Goal: Task Accomplishment & Management: Manage account settings

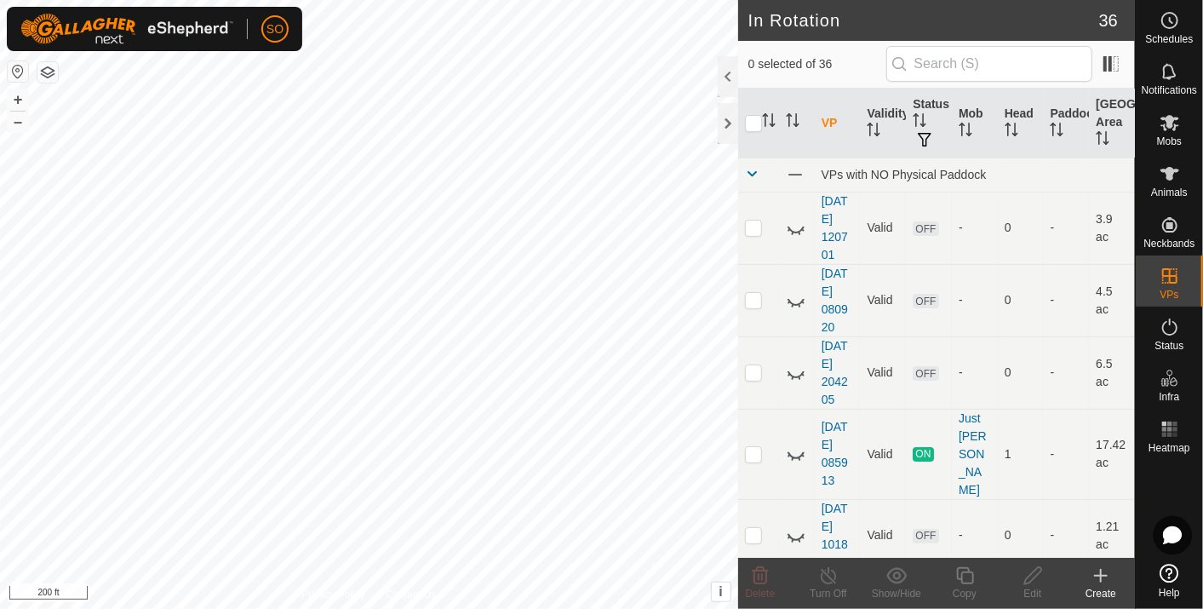
scroll to position [1891, 0]
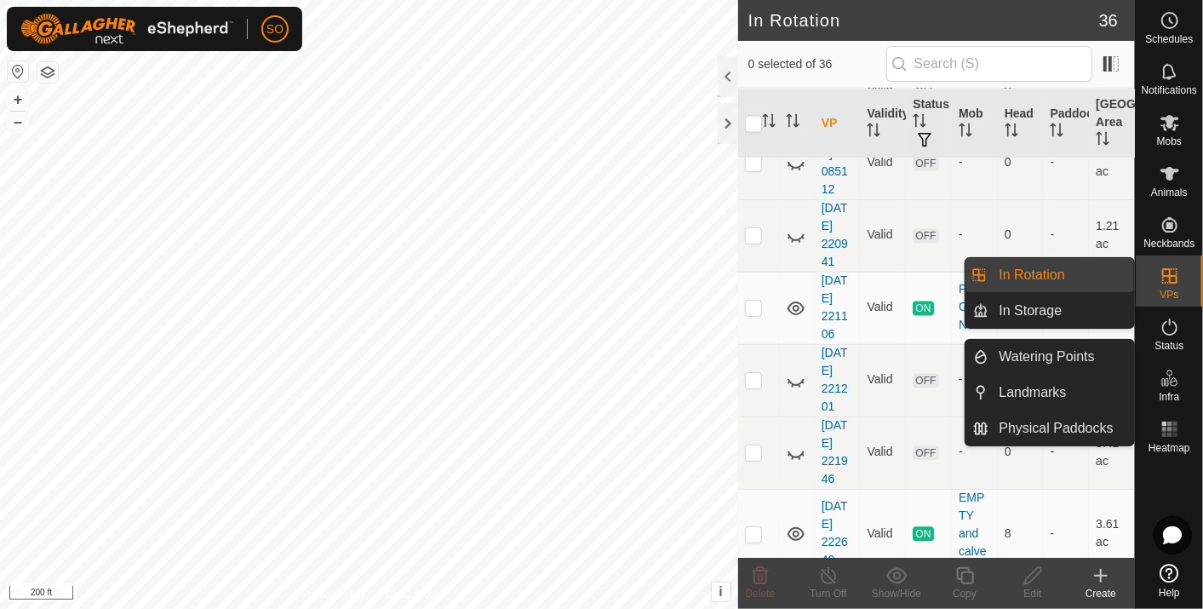
click at [1059, 268] on link "In Rotation" at bounding box center [1062, 275] width 146 height 34
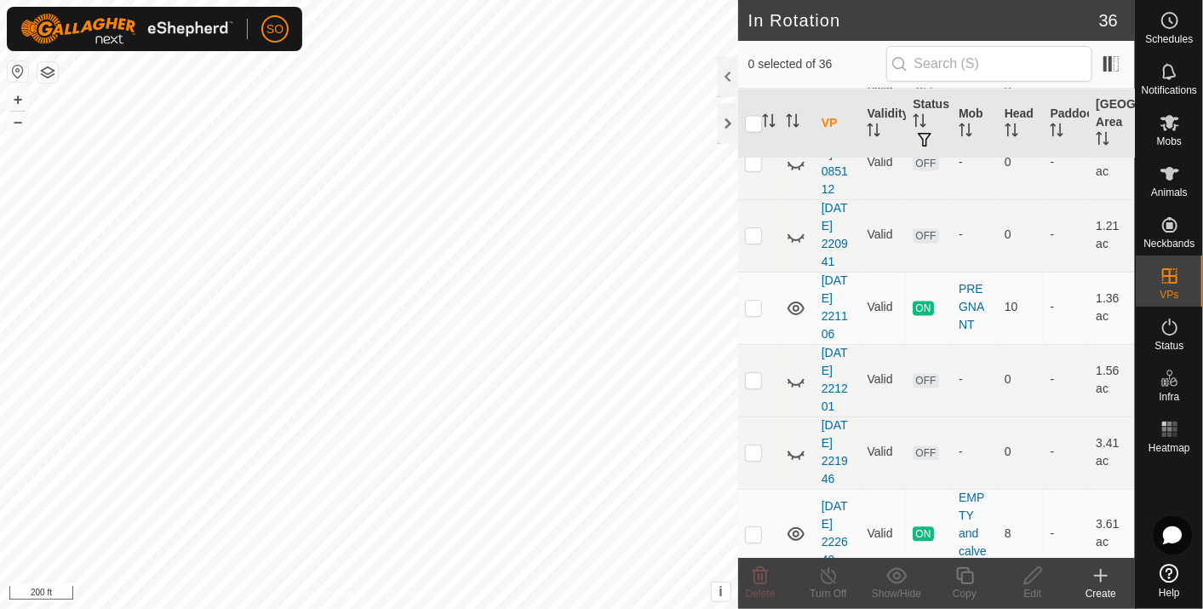
click at [1102, 572] on icon at bounding box center [1100, 575] width 20 height 20
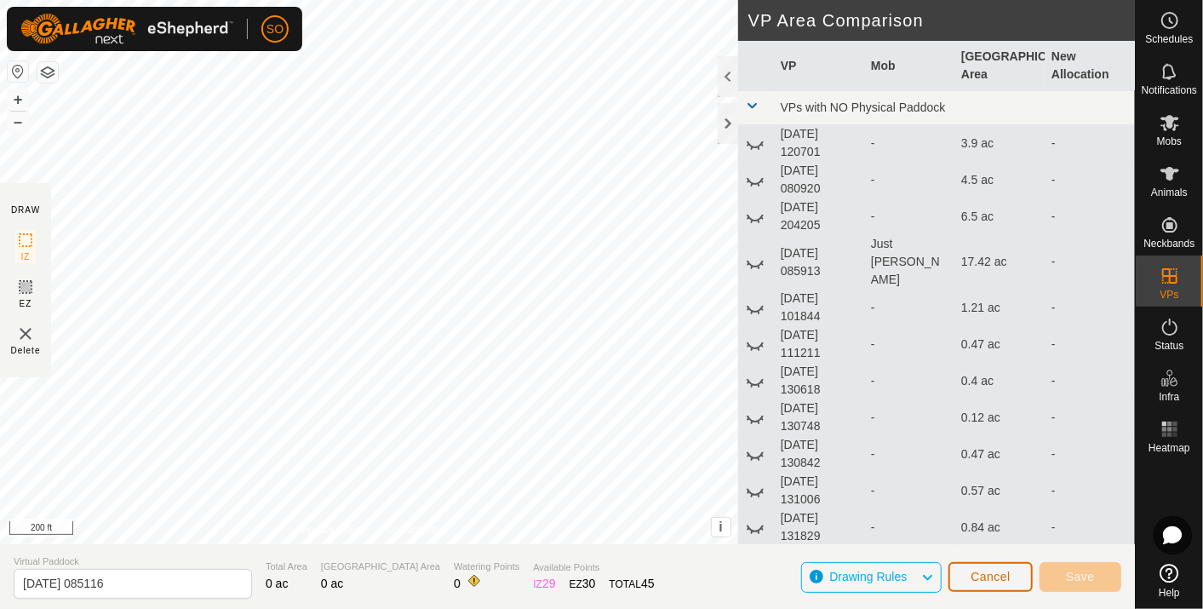
click at [970, 576] on button "Cancel" at bounding box center [990, 577] width 84 height 30
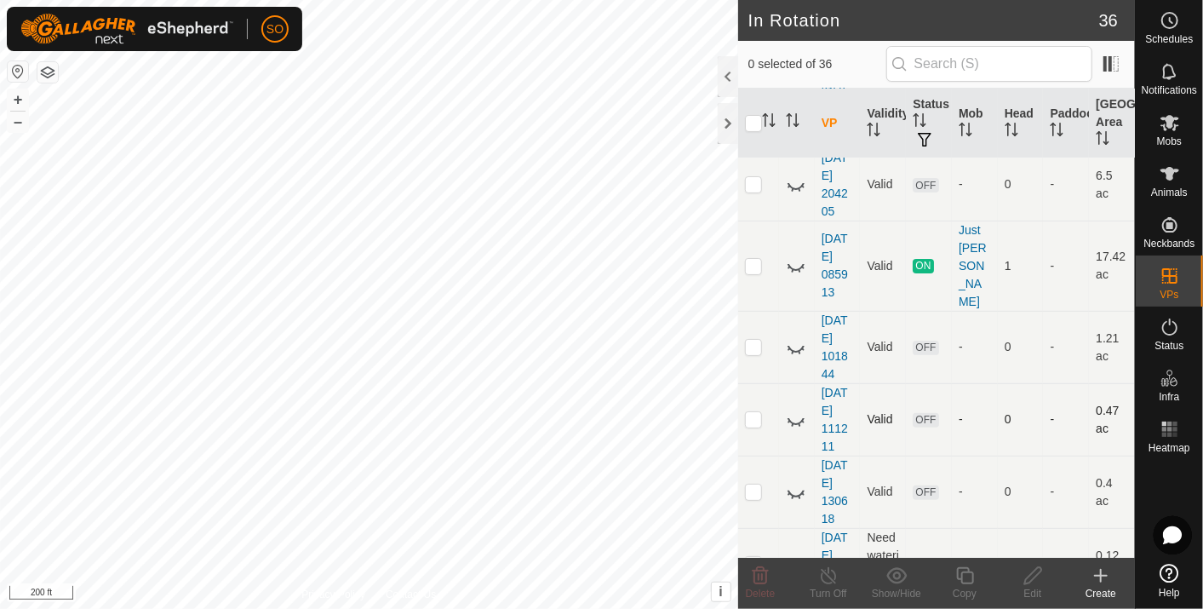
scroll to position [189, 0]
click at [1167, 19] on icon at bounding box center [1169, 20] width 20 height 20
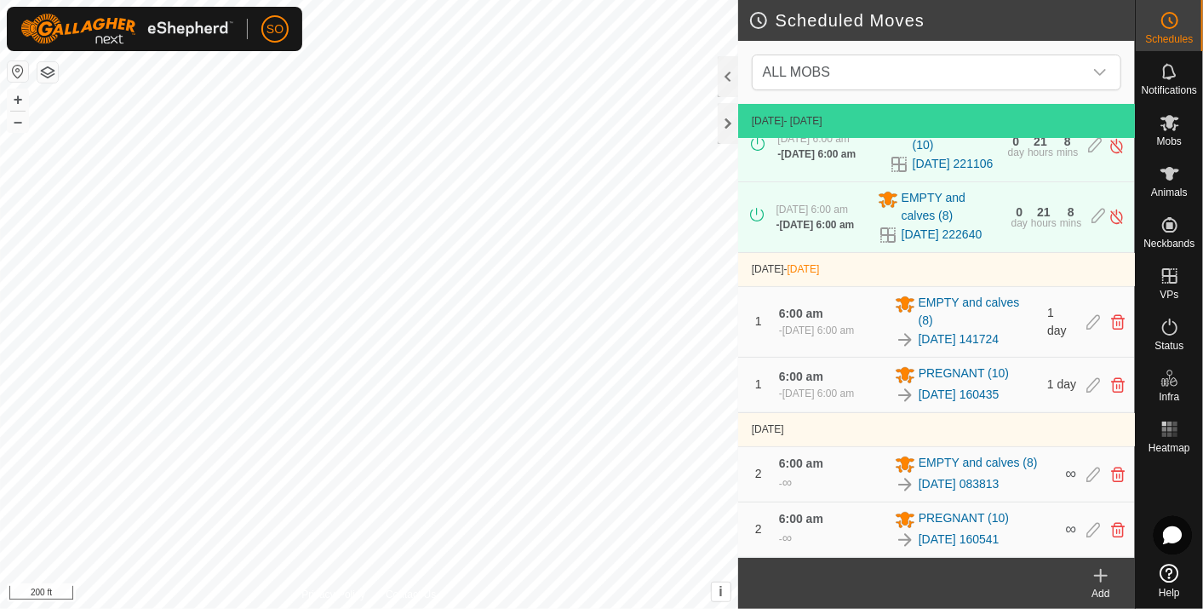
scroll to position [54, 0]
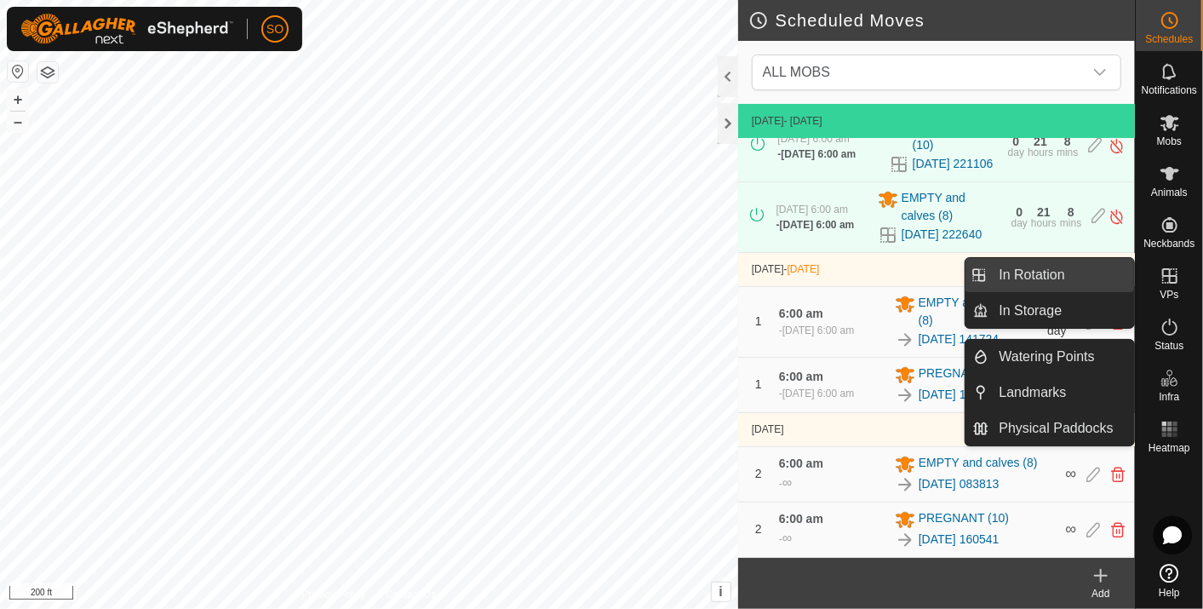
click at [1035, 268] on link "In Rotation" at bounding box center [1062, 275] width 146 height 34
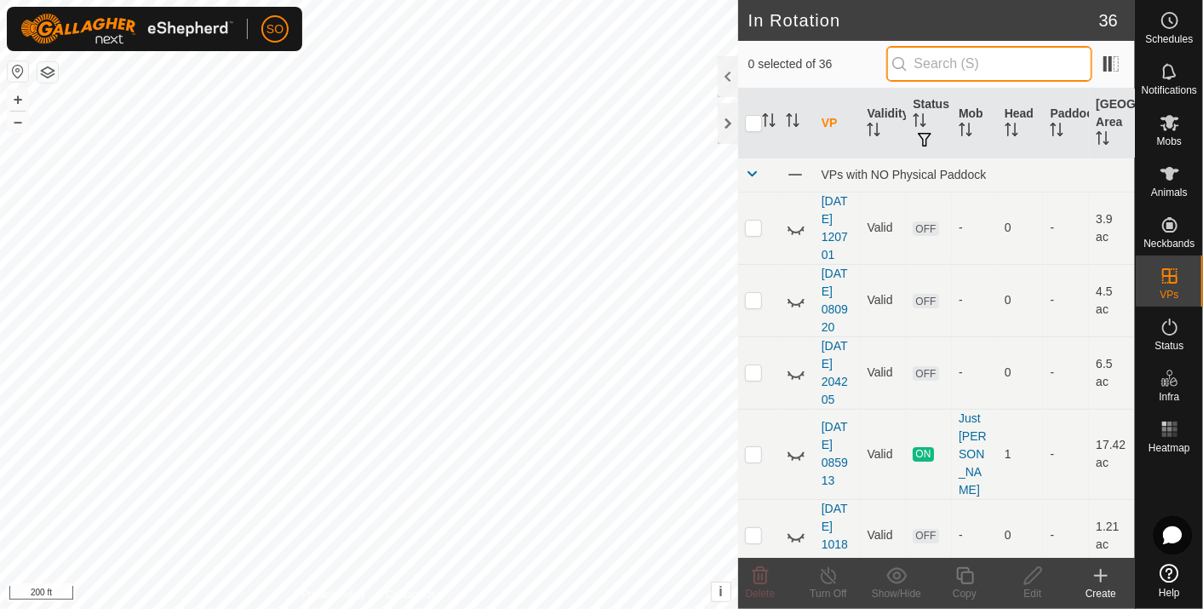
click at [927, 65] on input "text" at bounding box center [989, 64] width 206 height 36
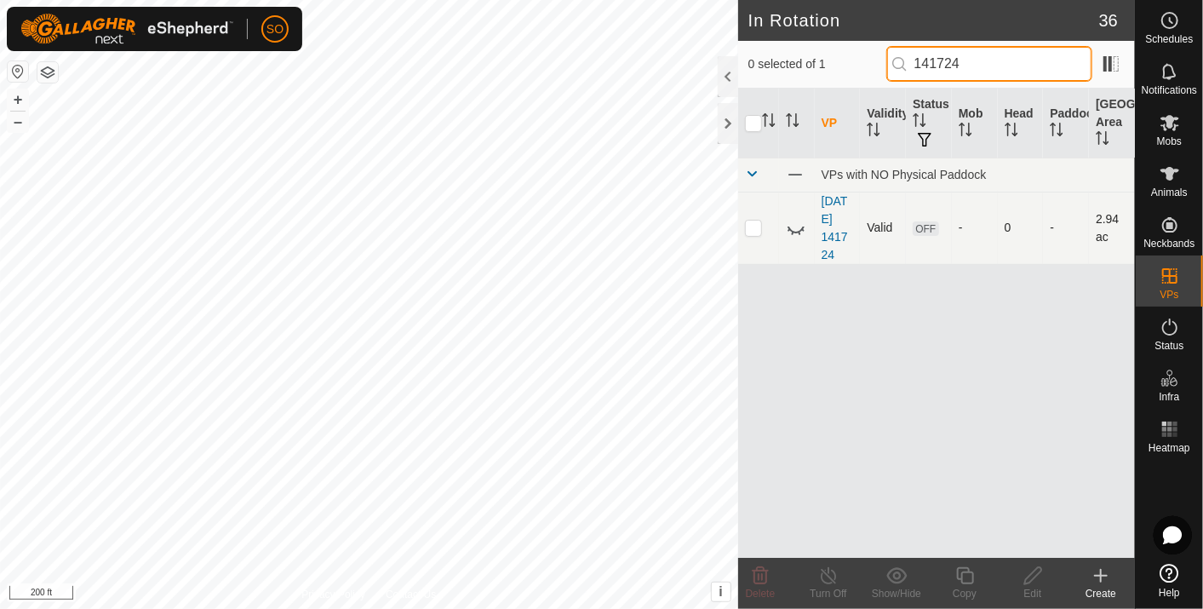
type input "141724"
click at [792, 226] on icon at bounding box center [796, 228] width 20 height 20
click at [1101, 569] on icon at bounding box center [1100, 575] width 20 height 20
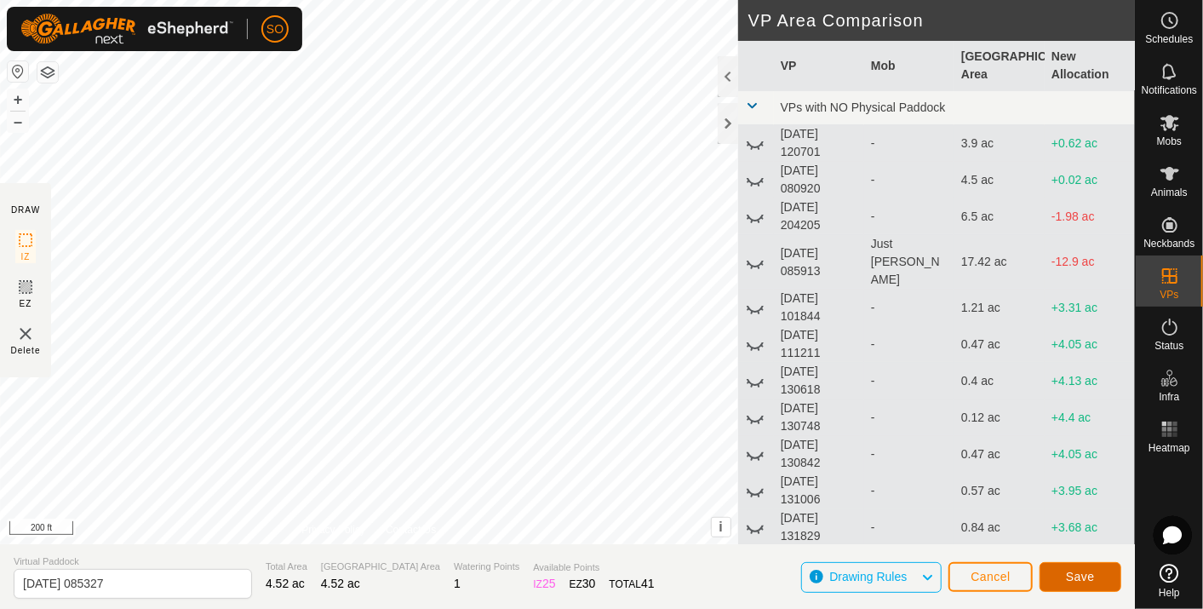
click at [1076, 571] on span "Save" at bounding box center [1080, 576] width 29 height 14
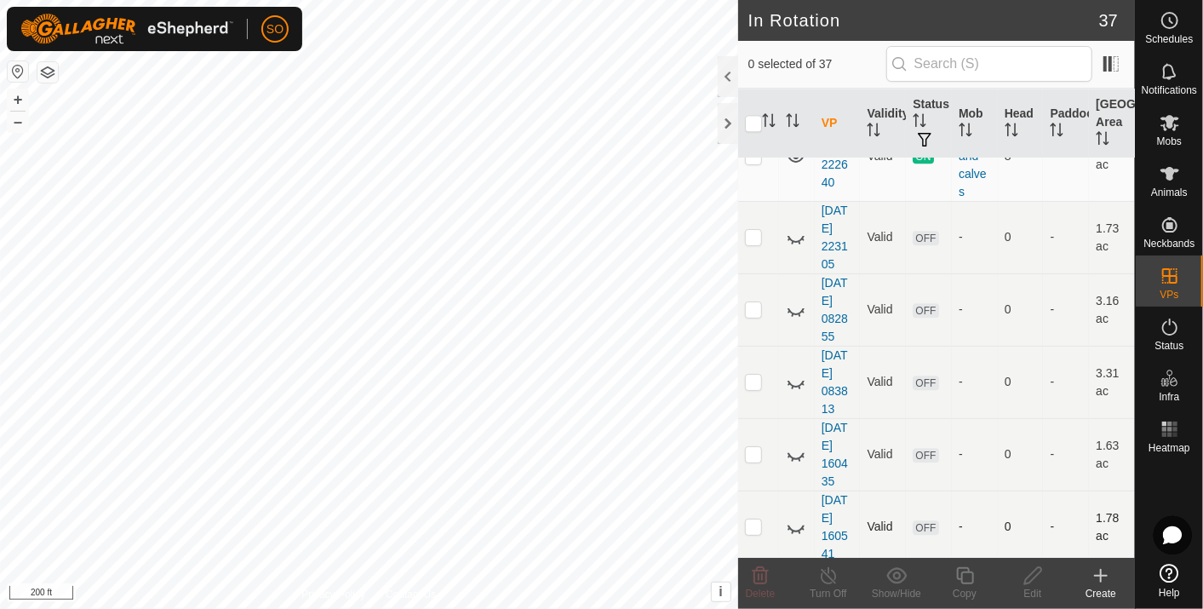
scroll to position [2320, 0]
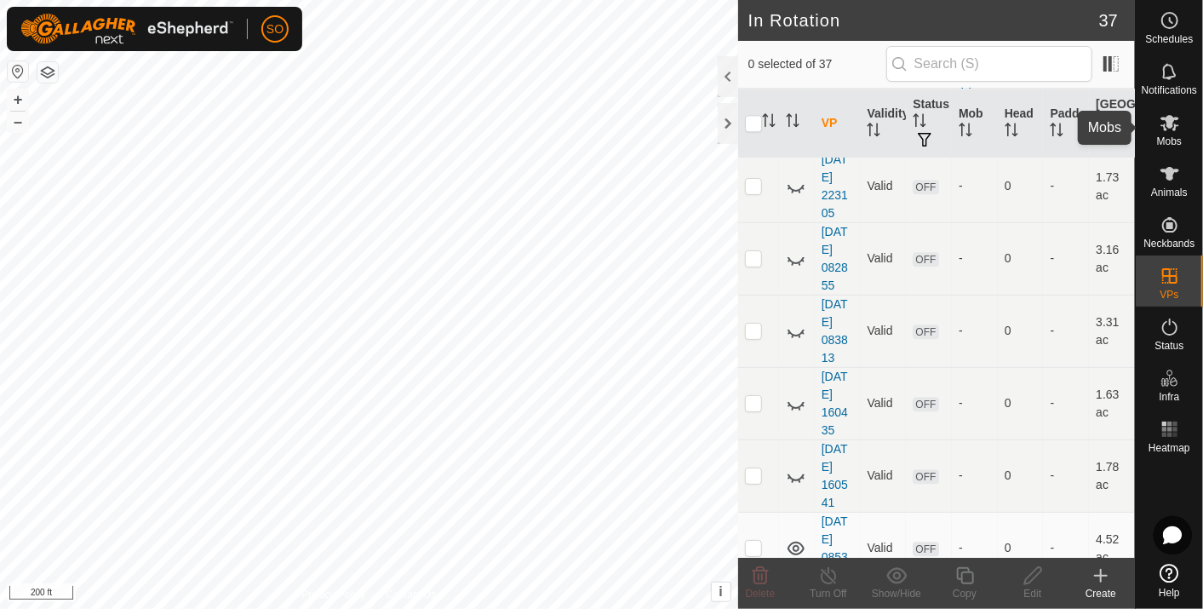
click at [1169, 119] on icon at bounding box center [1169, 123] width 19 height 16
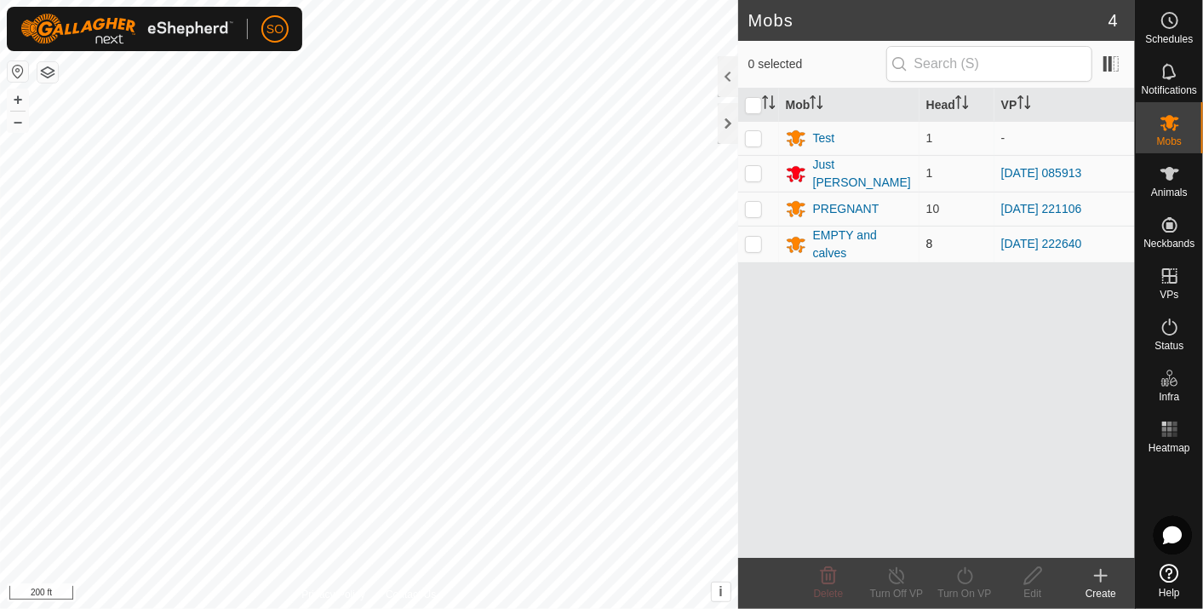
click at [753, 237] on p-checkbox at bounding box center [753, 244] width 17 height 14
checkbox input "true"
click at [971, 571] on icon at bounding box center [964, 575] width 21 height 20
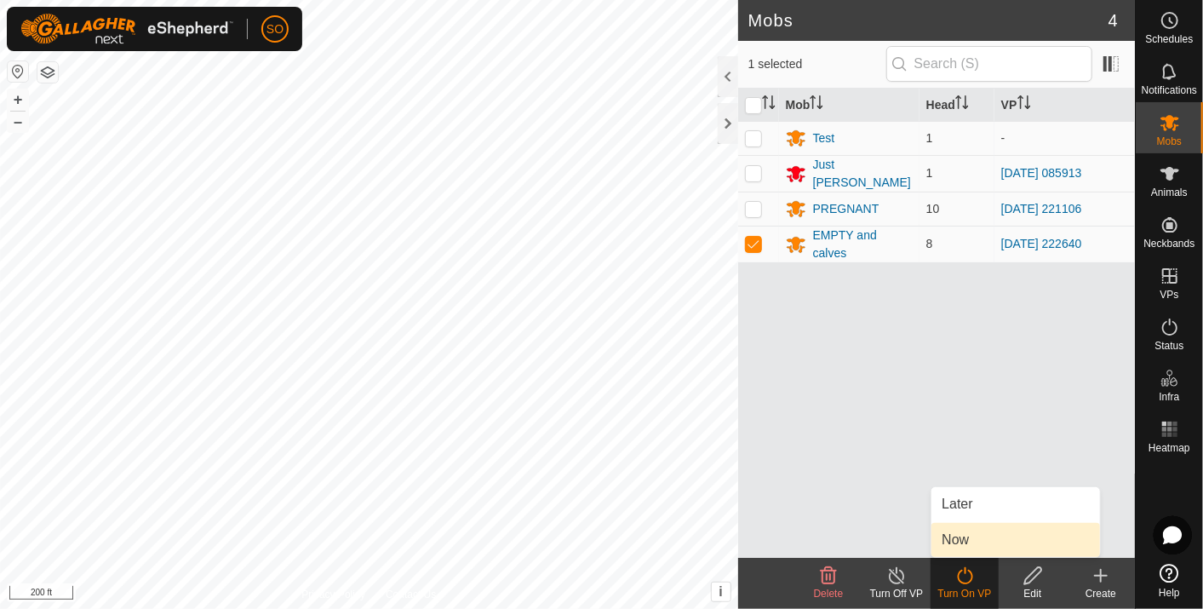
click at [960, 537] on link "Now" at bounding box center [1015, 540] width 169 height 34
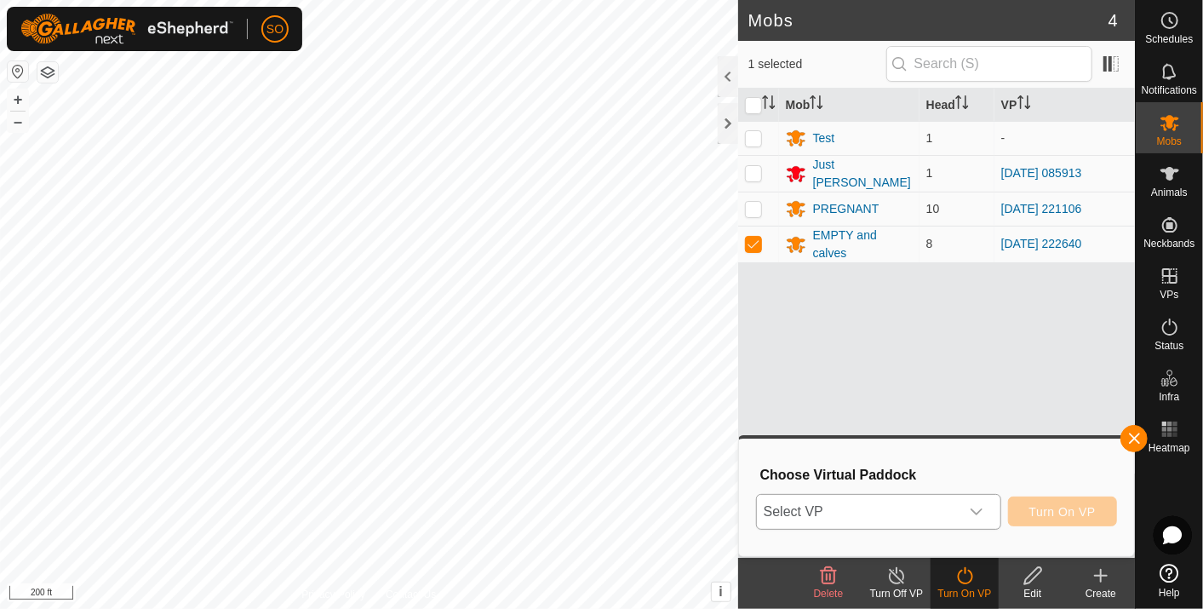
click at [981, 511] on icon "dropdown trigger" at bounding box center [977, 512] width 14 height 14
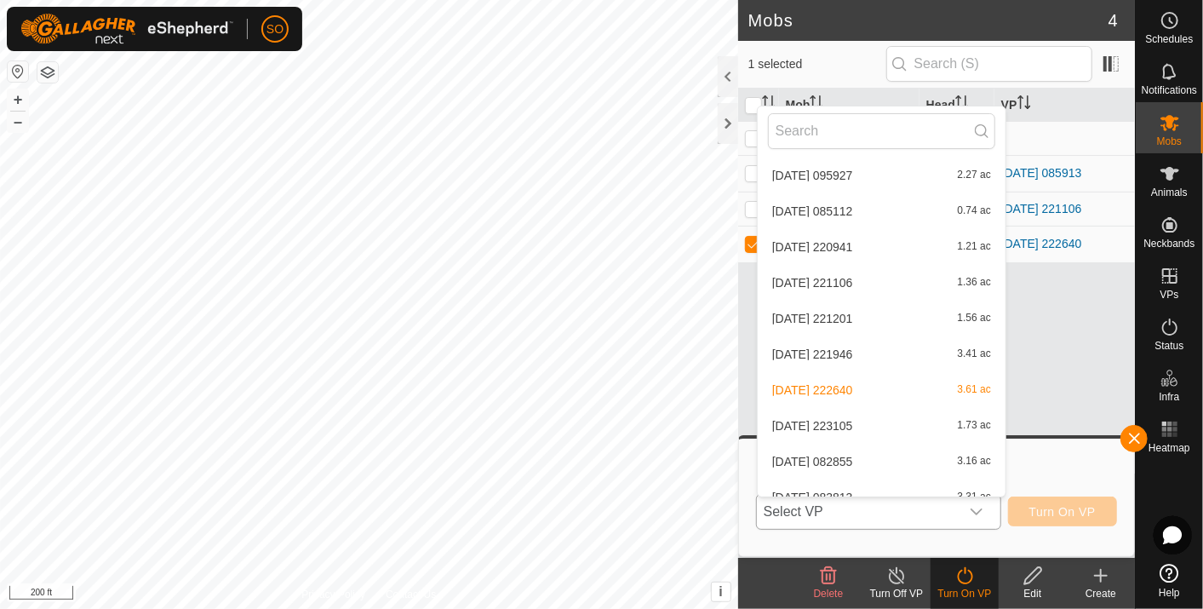
scroll to position [1019, 0]
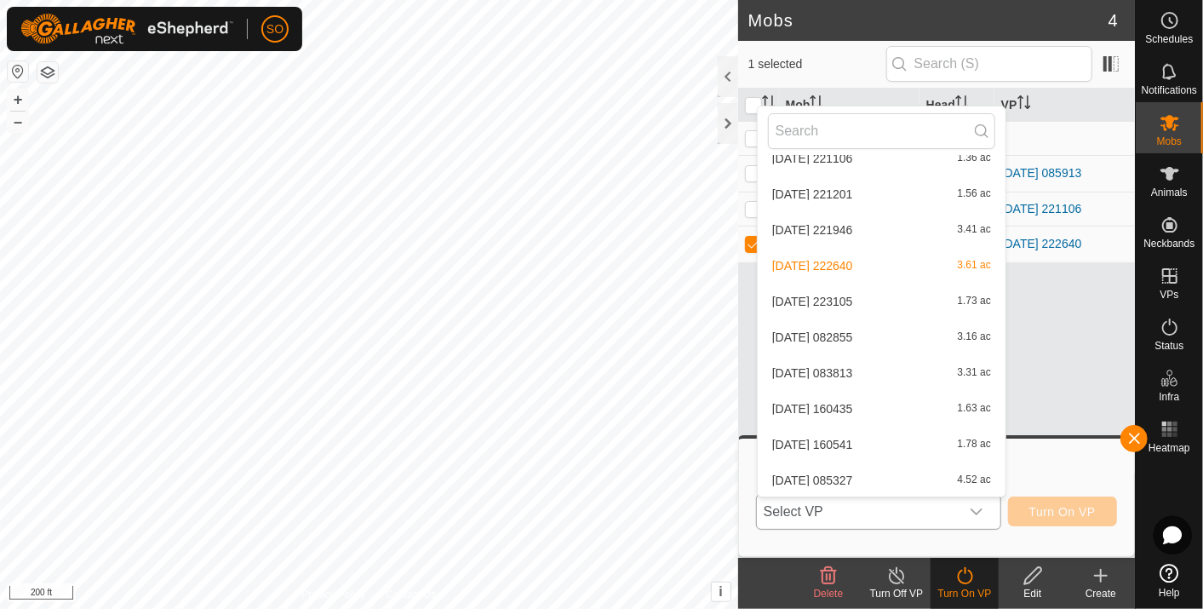
click at [844, 471] on li "[DATE] 085327 4.52 ac" at bounding box center [882, 480] width 248 height 34
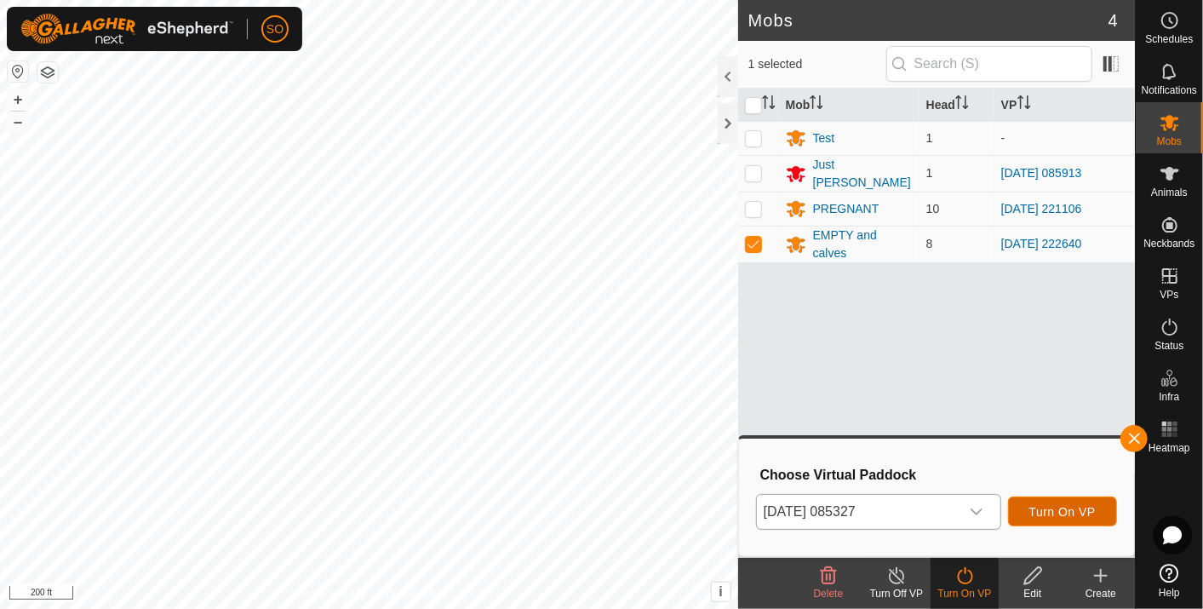
click at [1057, 502] on button "Turn On VP" at bounding box center [1062, 511] width 109 height 30
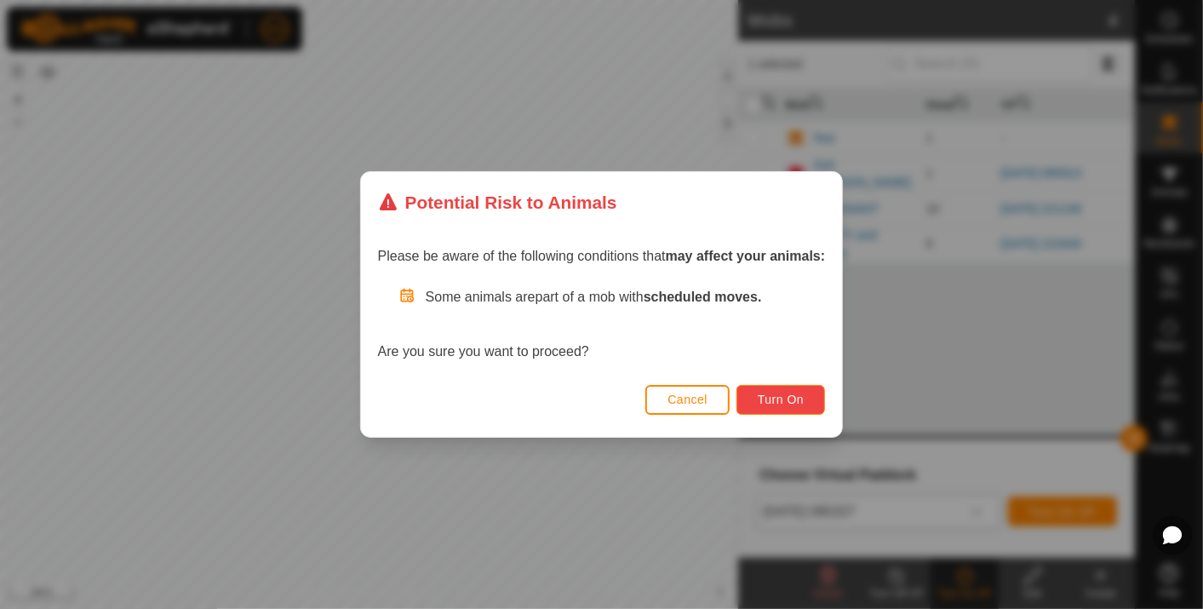
click at [781, 396] on span "Turn On" at bounding box center [781, 399] width 46 height 14
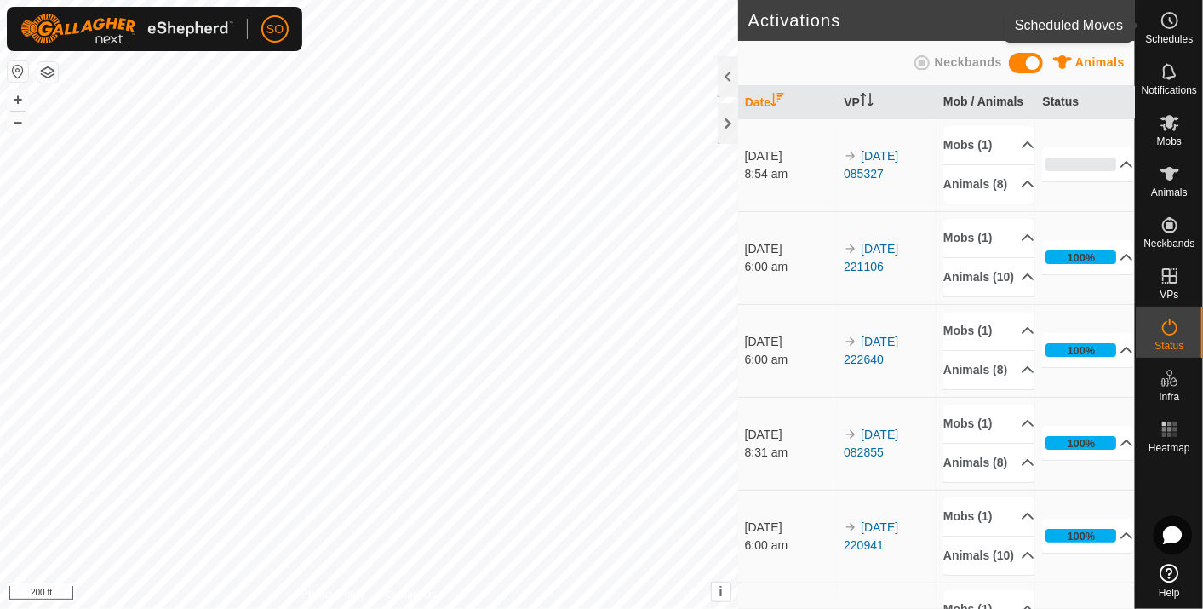
click at [1172, 19] on icon at bounding box center [1169, 20] width 20 height 20
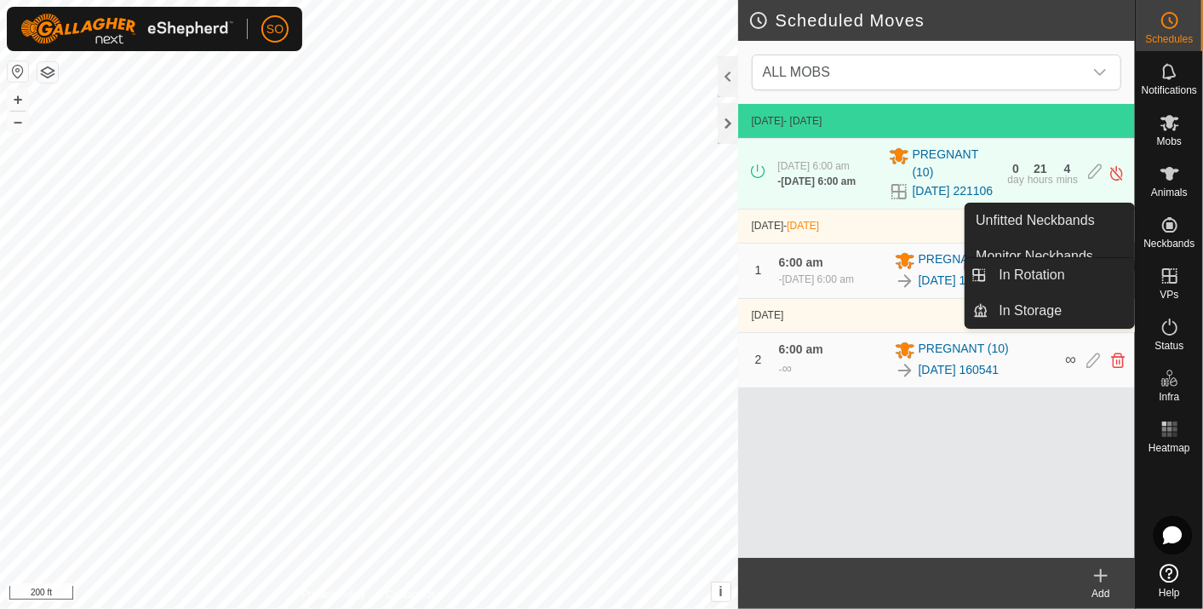
click at [1167, 267] on icon at bounding box center [1169, 276] width 20 height 20
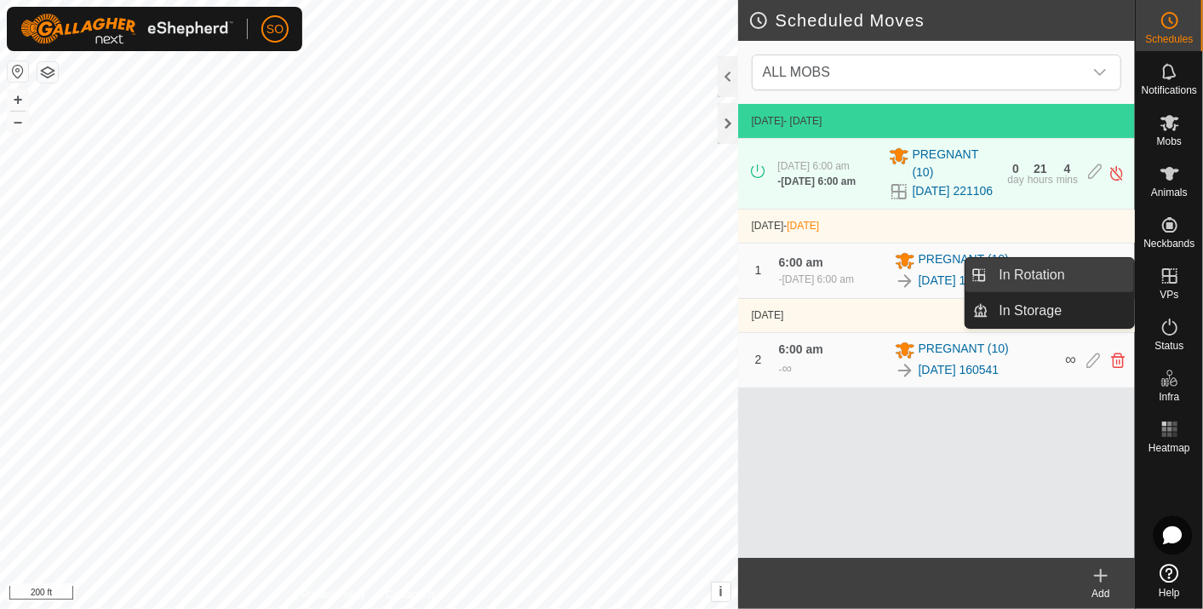
click at [1063, 269] on link "In Rotation" at bounding box center [1062, 275] width 146 height 34
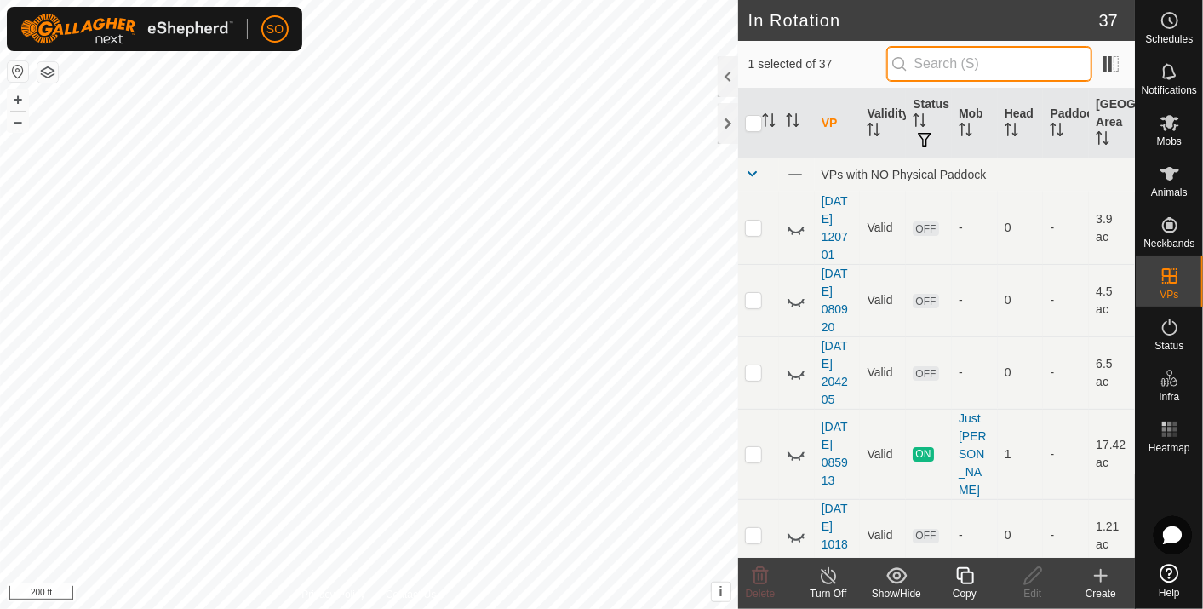
click at [1002, 68] on input "text" at bounding box center [989, 64] width 206 height 36
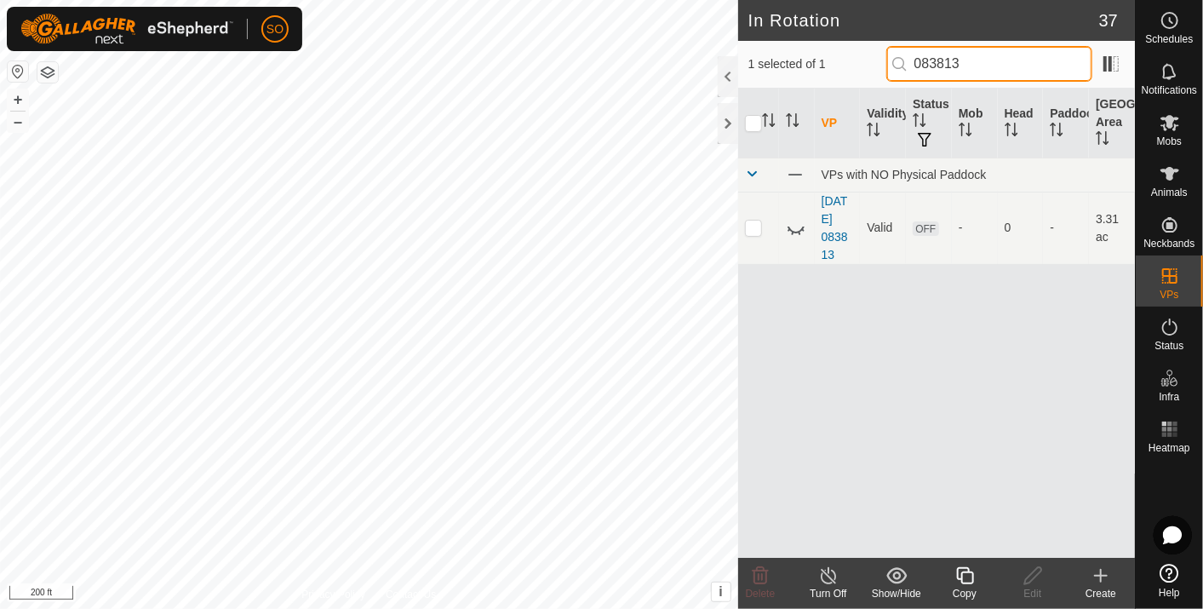
type input "083813"
click at [793, 225] on icon at bounding box center [796, 228] width 20 height 20
click at [1175, 14] on circle at bounding box center [1169, 20] width 15 height 15
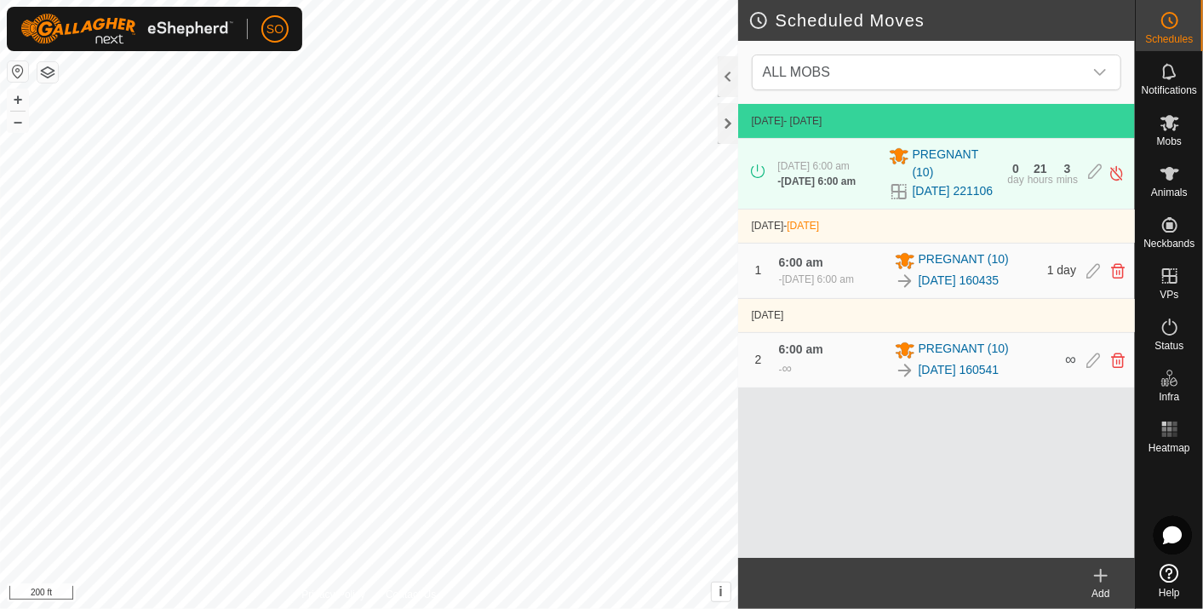
click at [1099, 569] on icon at bounding box center [1100, 575] width 20 height 20
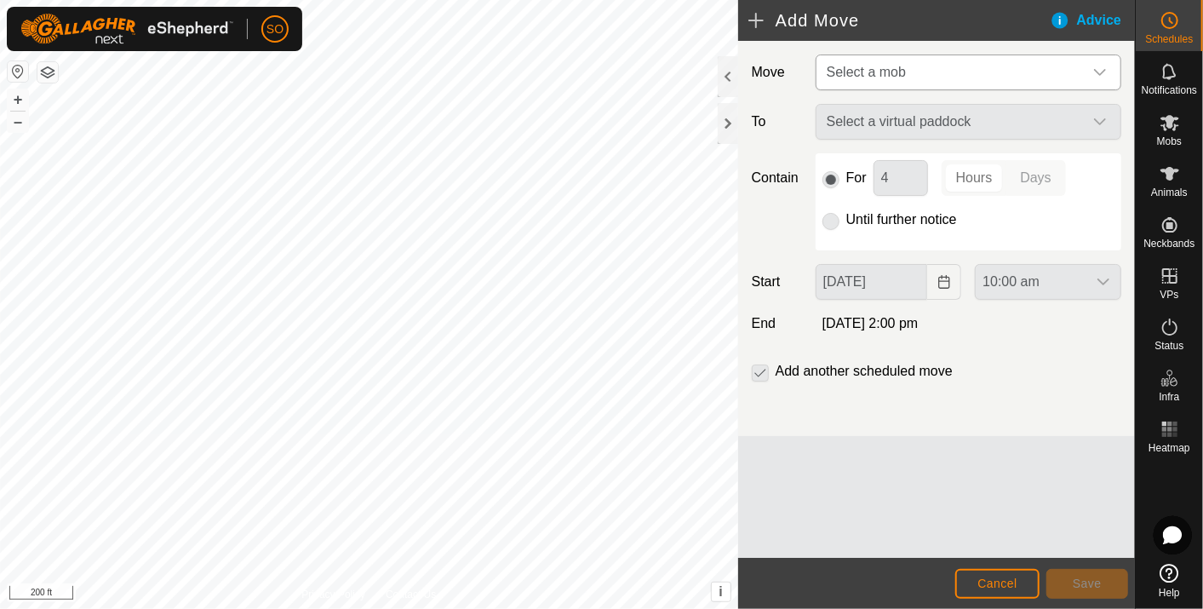
click at [1101, 67] on icon "dropdown trigger" at bounding box center [1100, 73] width 14 height 14
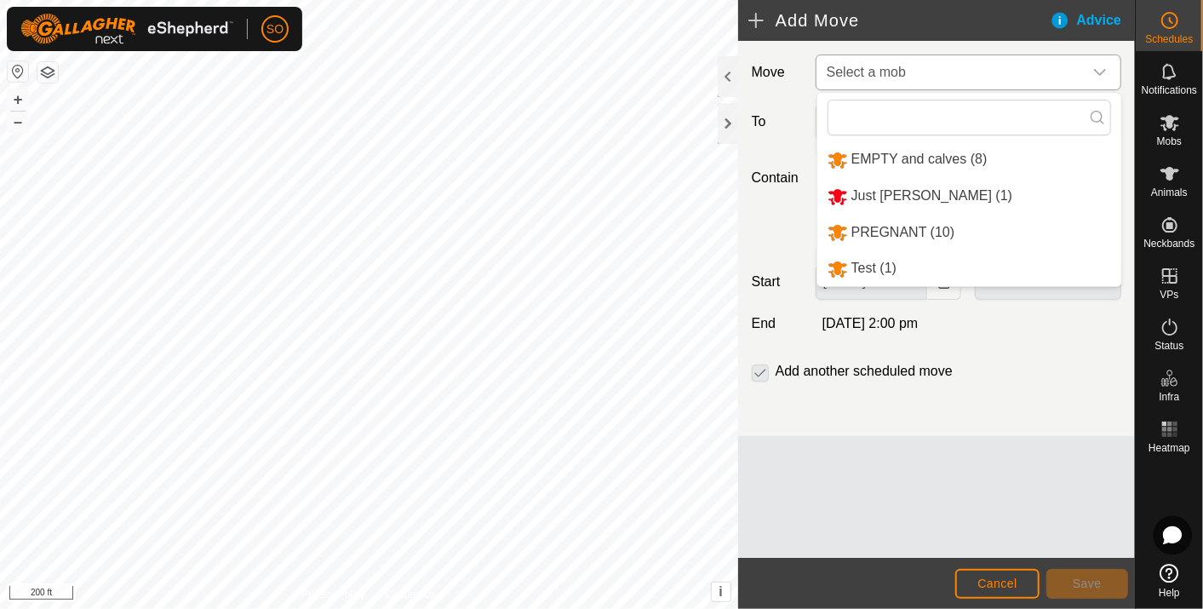
click at [882, 151] on li "EMPTY and calves (8)" at bounding box center [969, 159] width 304 height 35
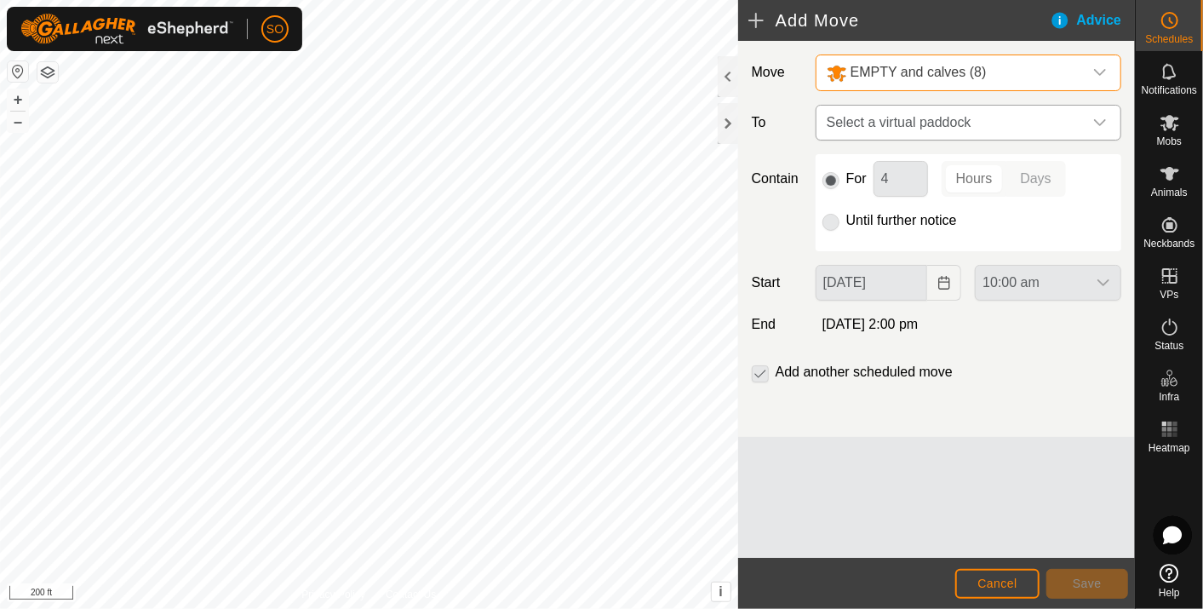
click at [1100, 117] on icon "dropdown trigger" at bounding box center [1100, 123] width 14 height 14
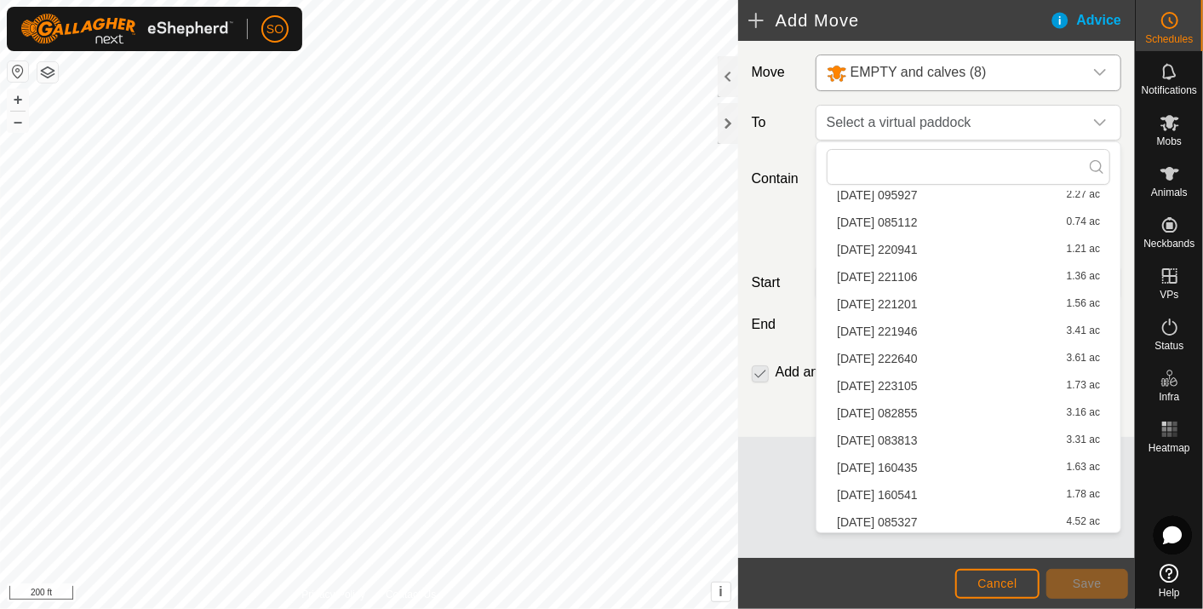
scroll to position [704, 0]
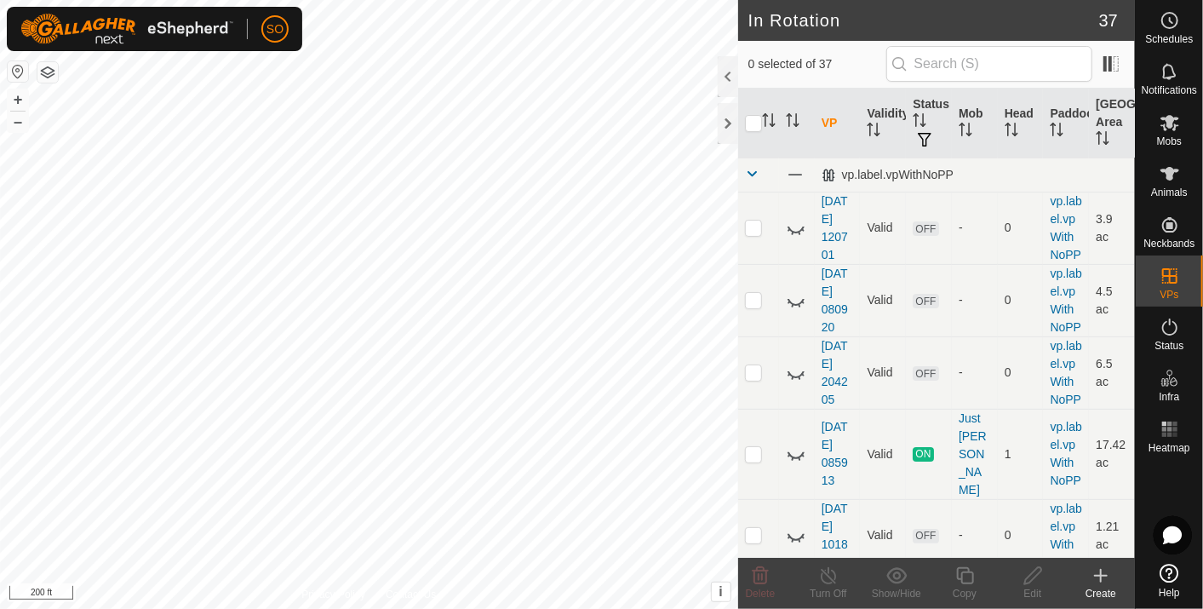
checkbox input "true"
click at [1174, 21] on icon at bounding box center [1169, 20] width 20 height 20
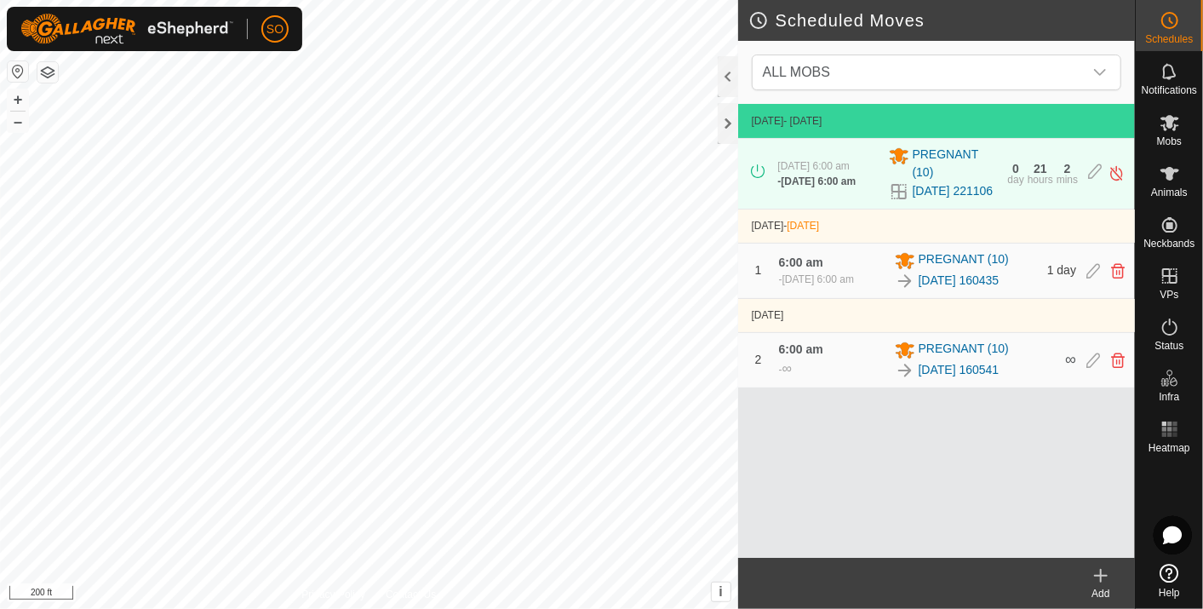
click at [1104, 570] on icon at bounding box center [1100, 575] width 20 height 20
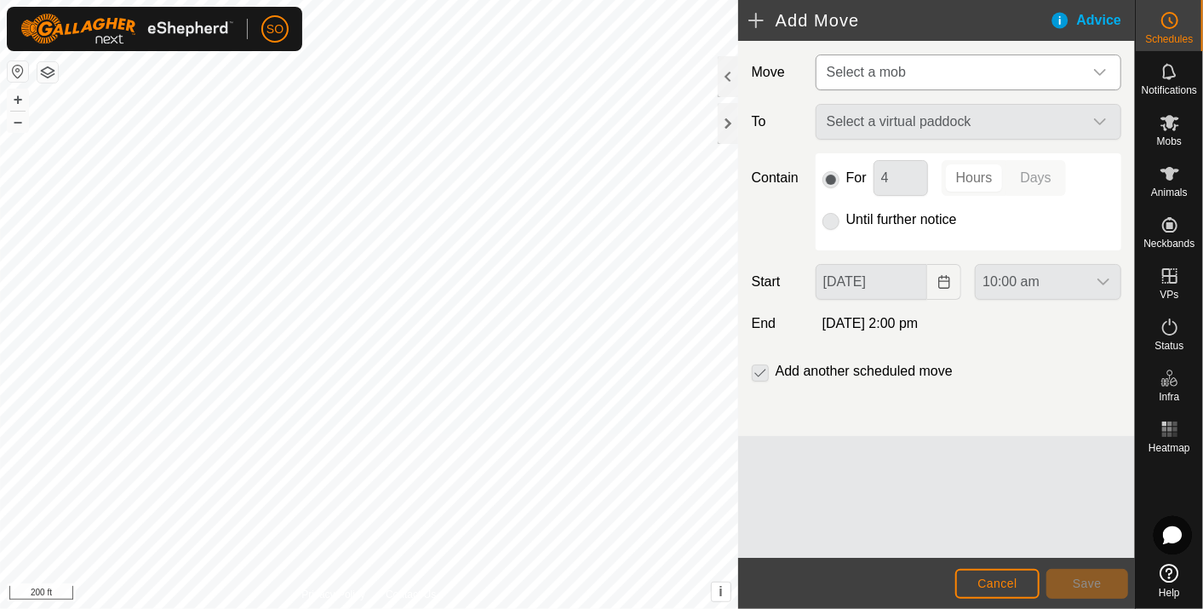
click at [1094, 67] on icon "dropdown trigger" at bounding box center [1100, 73] width 14 height 14
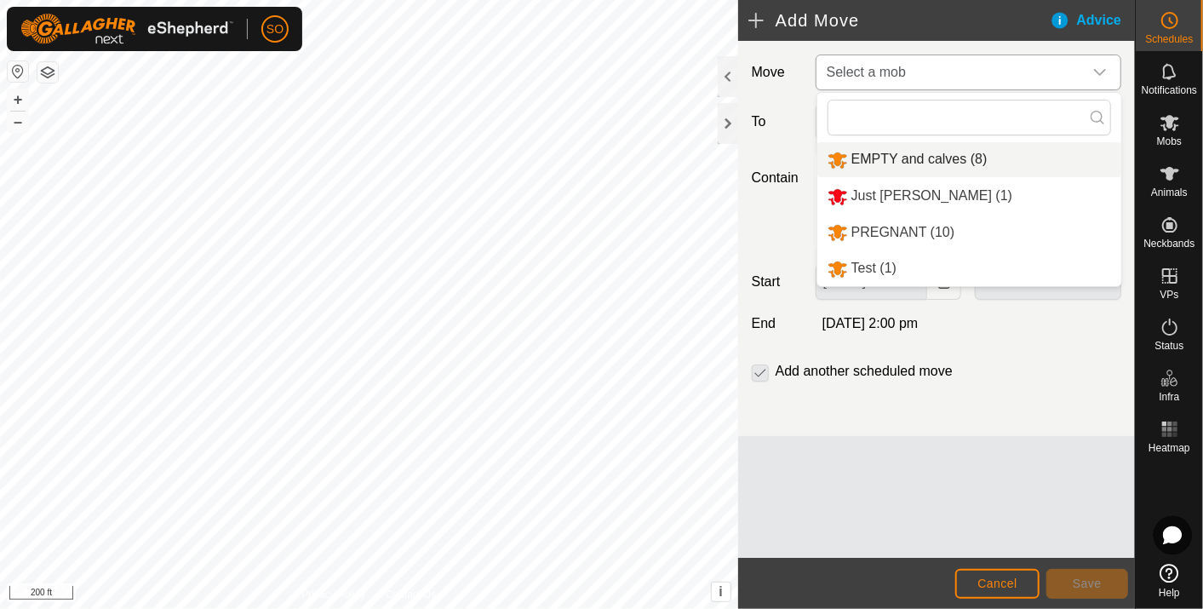
click at [863, 151] on li "EMPTY and calves (8)" at bounding box center [969, 159] width 304 height 35
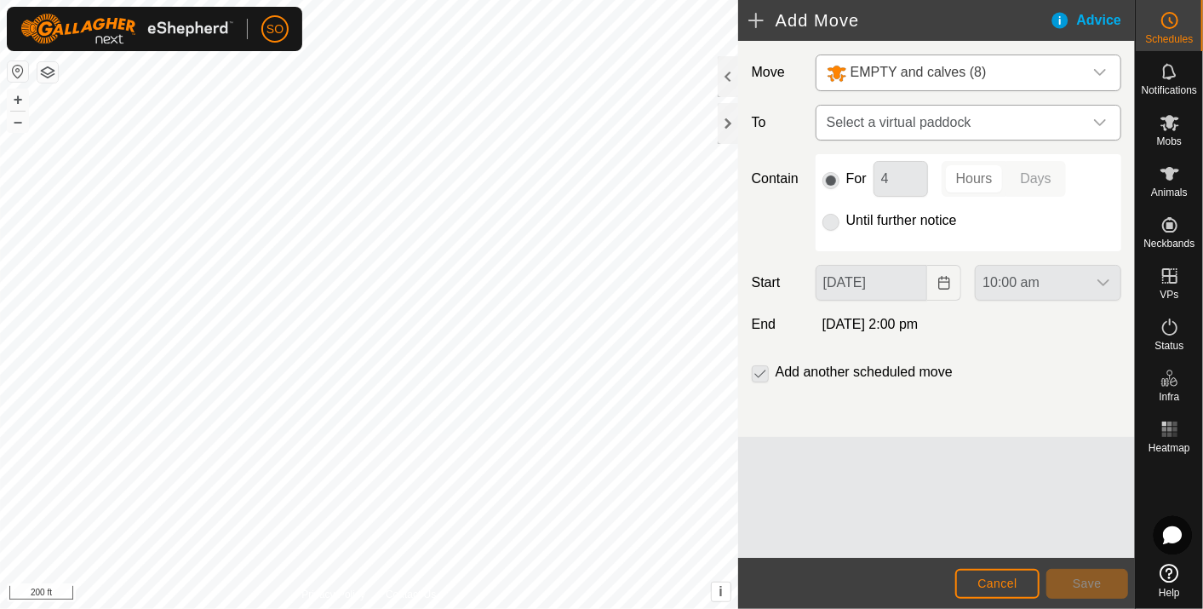
click at [1099, 117] on icon "dropdown trigger" at bounding box center [1100, 123] width 14 height 14
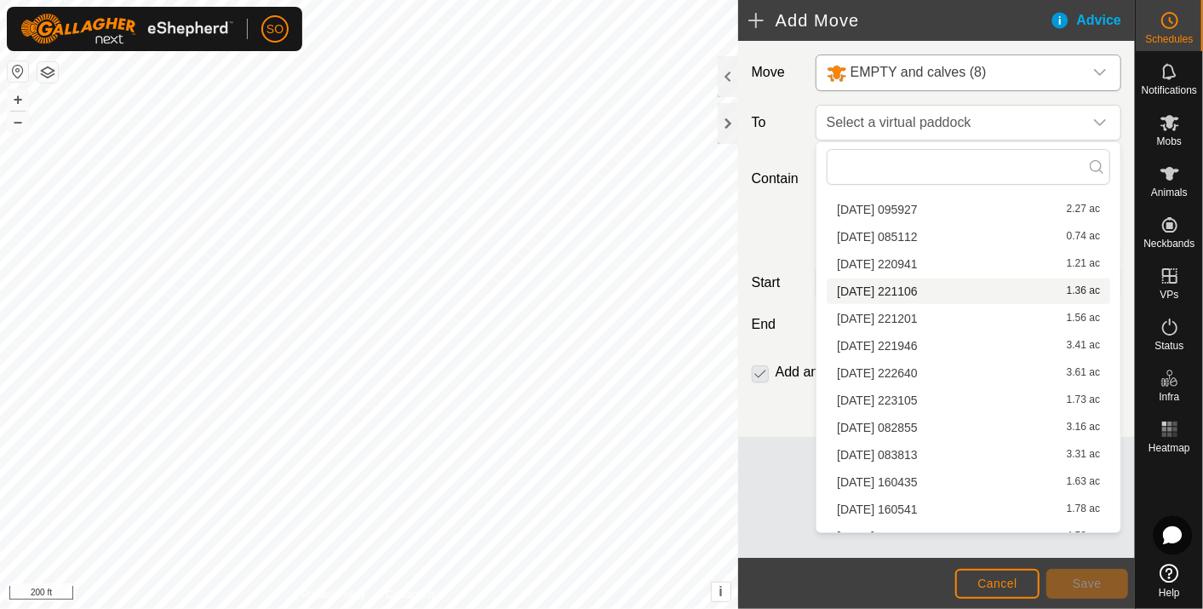
scroll to position [704, 0]
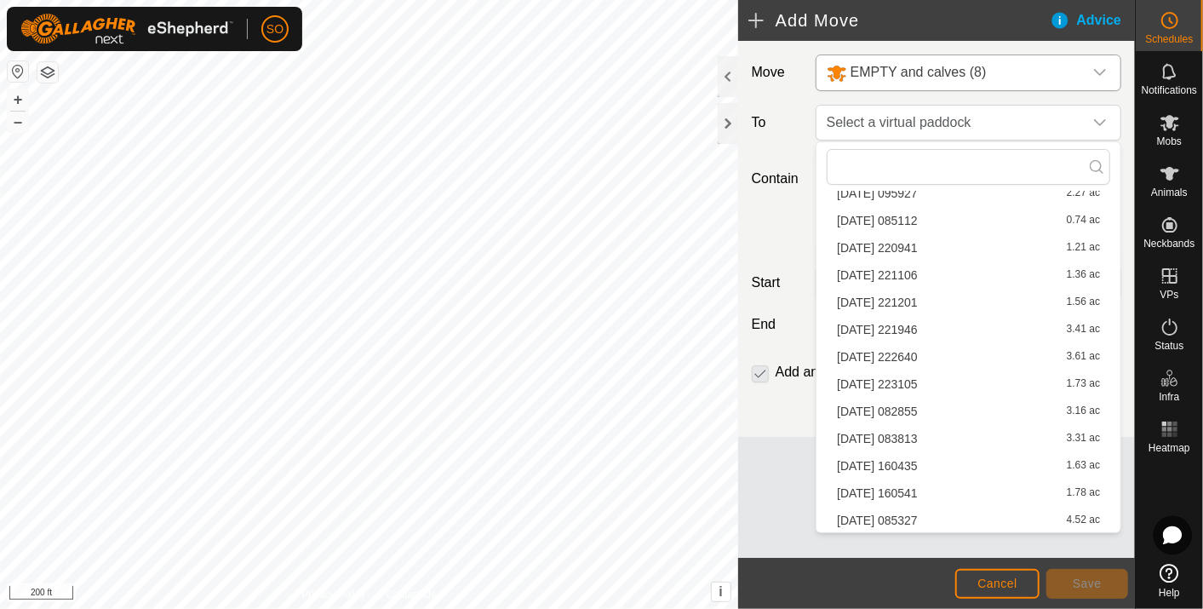
click at [917, 434] on li "[DATE] 083813 3.31 ac" at bounding box center [968, 439] width 283 height 26
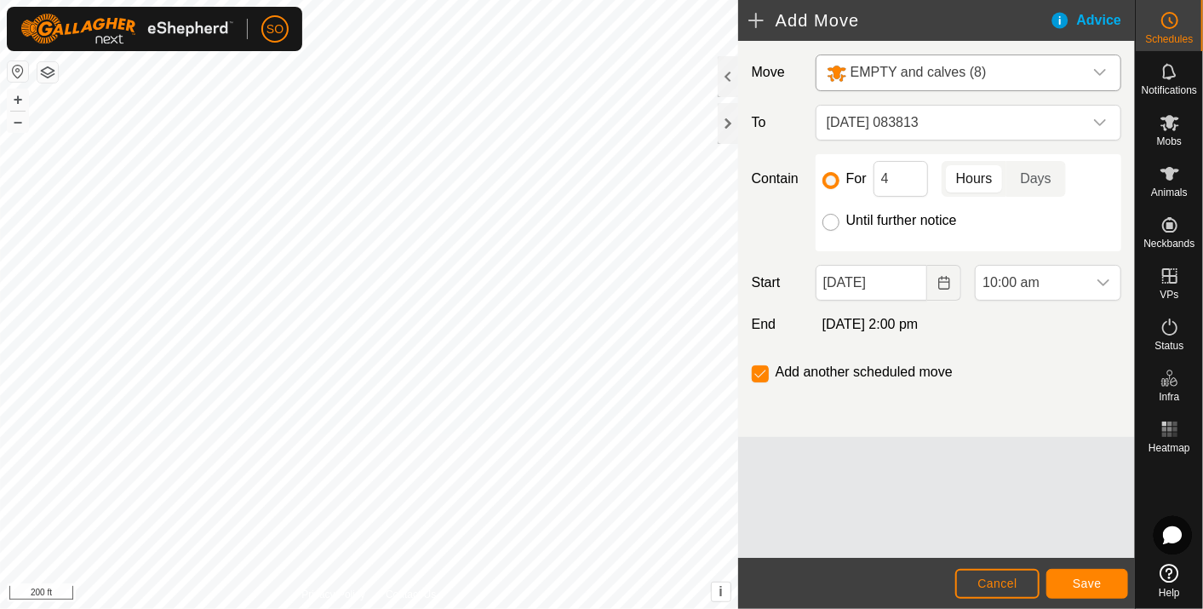
click at [831, 220] on input "Until further notice" at bounding box center [830, 222] width 17 height 17
radio input "true"
checkbox input "false"
click at [943, 278] on icon "Choose Date" at bounding box center [944, 283] width 14 height 14
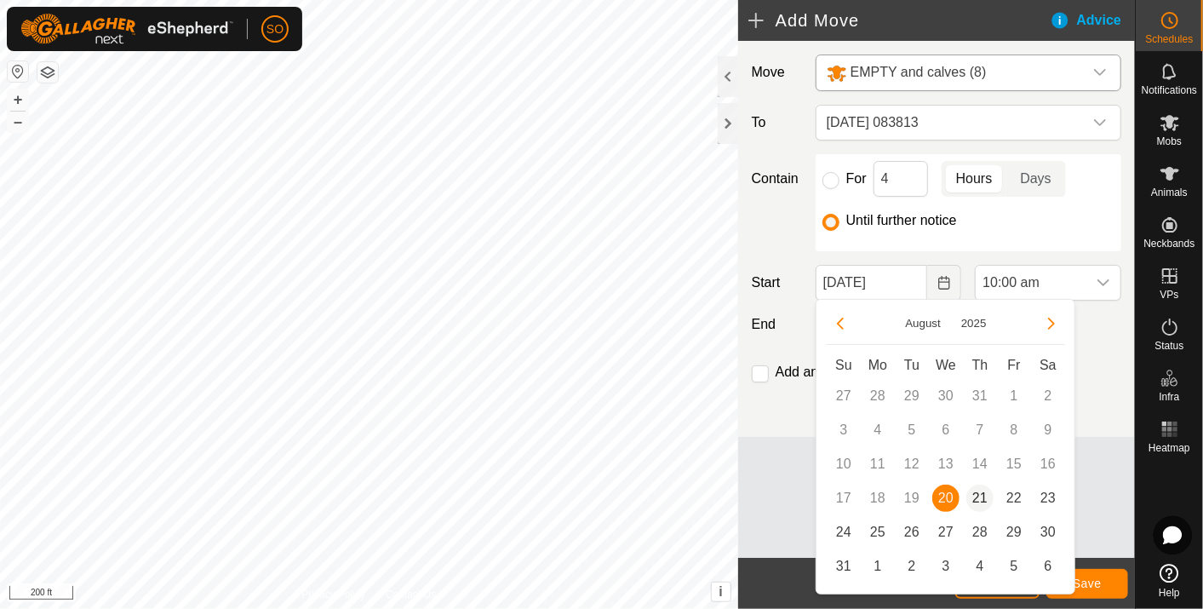
click at [979, 495] on span "21" at bounding box center [979, 497] width 27 height 27
type input "[DATE]"
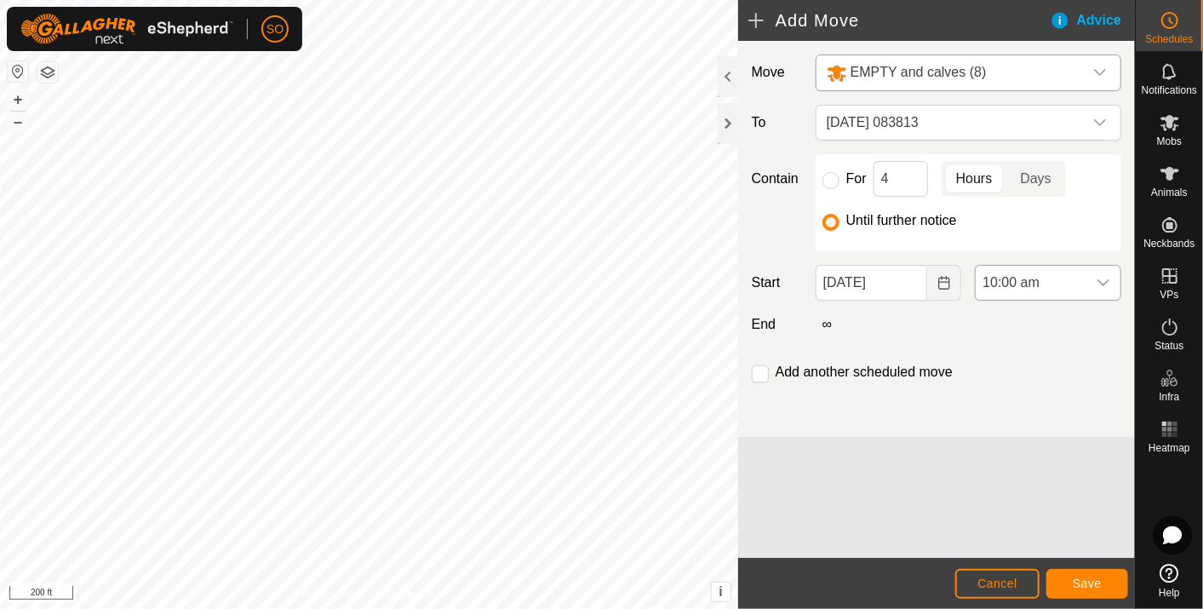
click at [1106, 277] on icon "dropdown trigger" at bounding box center [1103, 283] width 14 height 14
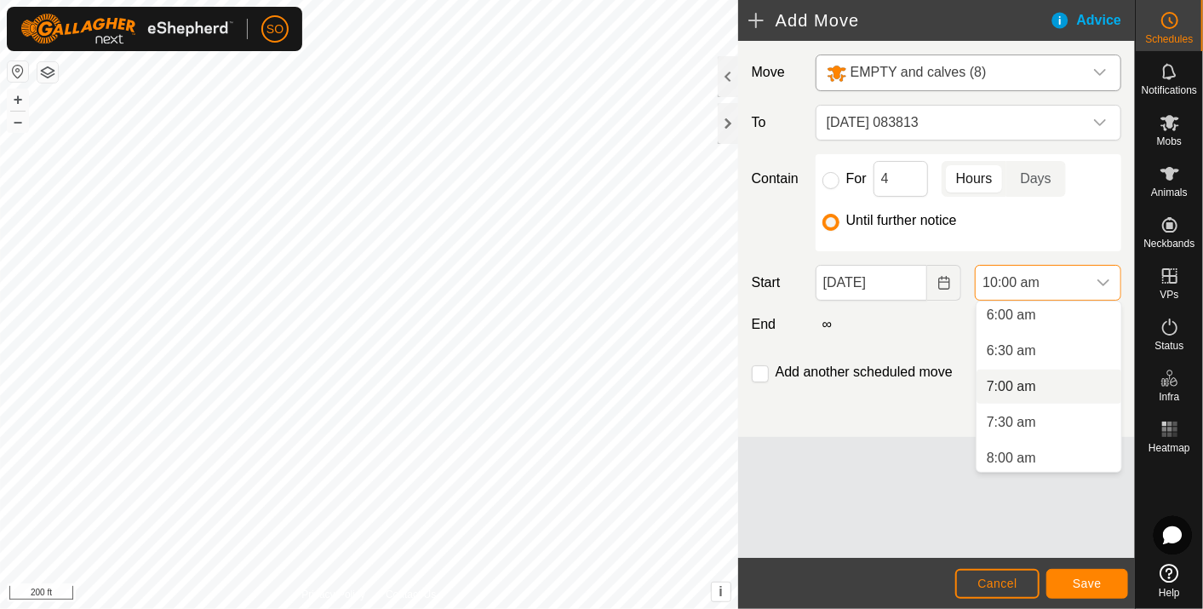
scroll to position [382, 0]
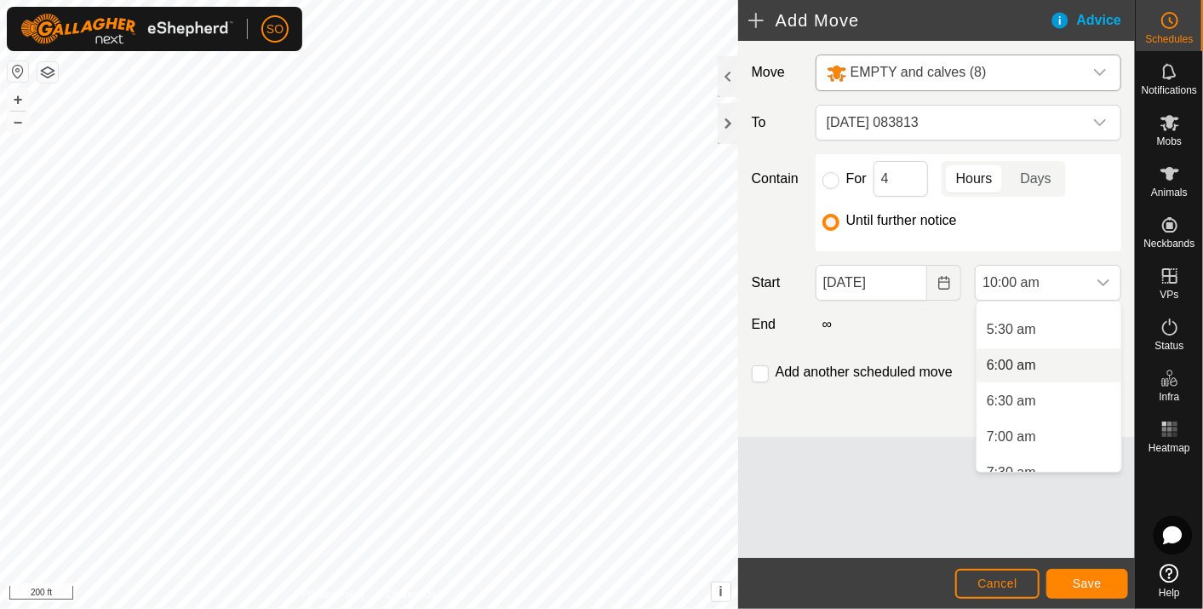
click at [1015, 360] on li "6:00 am" at bounding box center [1048, 365] width 145 height 34
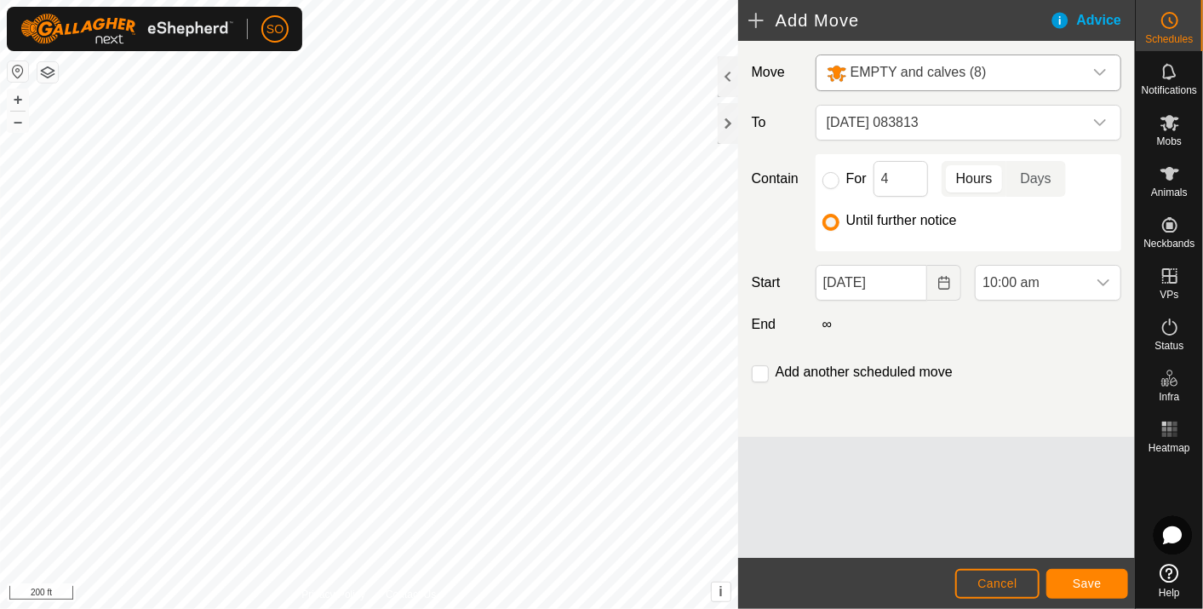
scroll to position [578, 0]
click at [1095, 581] on span "Save" at bounding box center [1086, 583] width 29 height 14
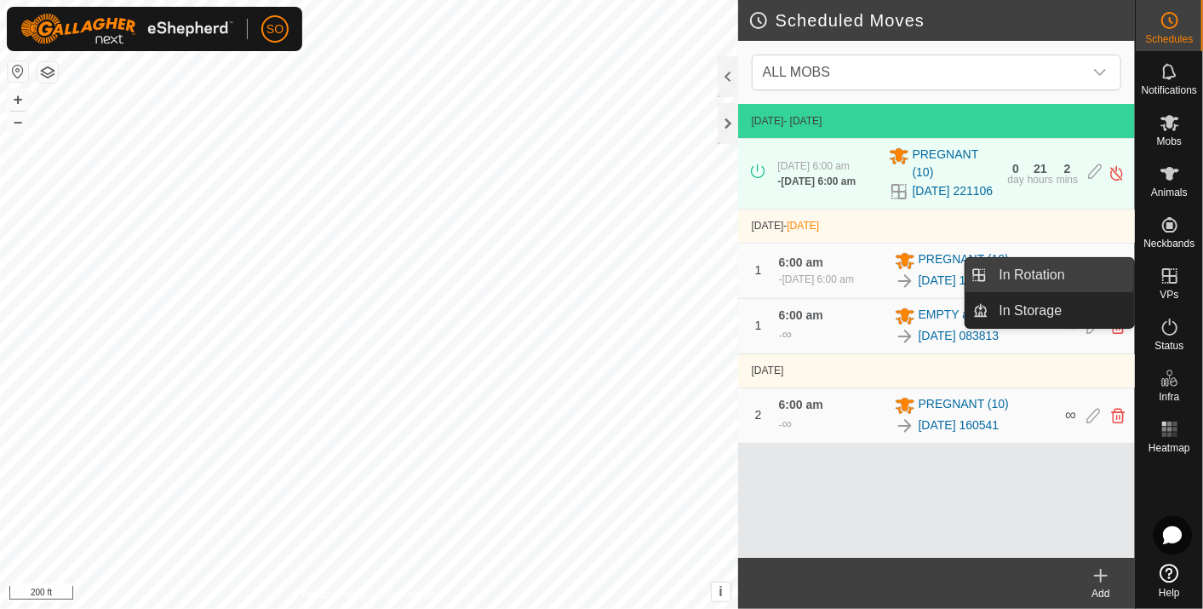
click at [1074, 267] on link "In Rotation" at bounding box center [1062, 275] width 146 height 34
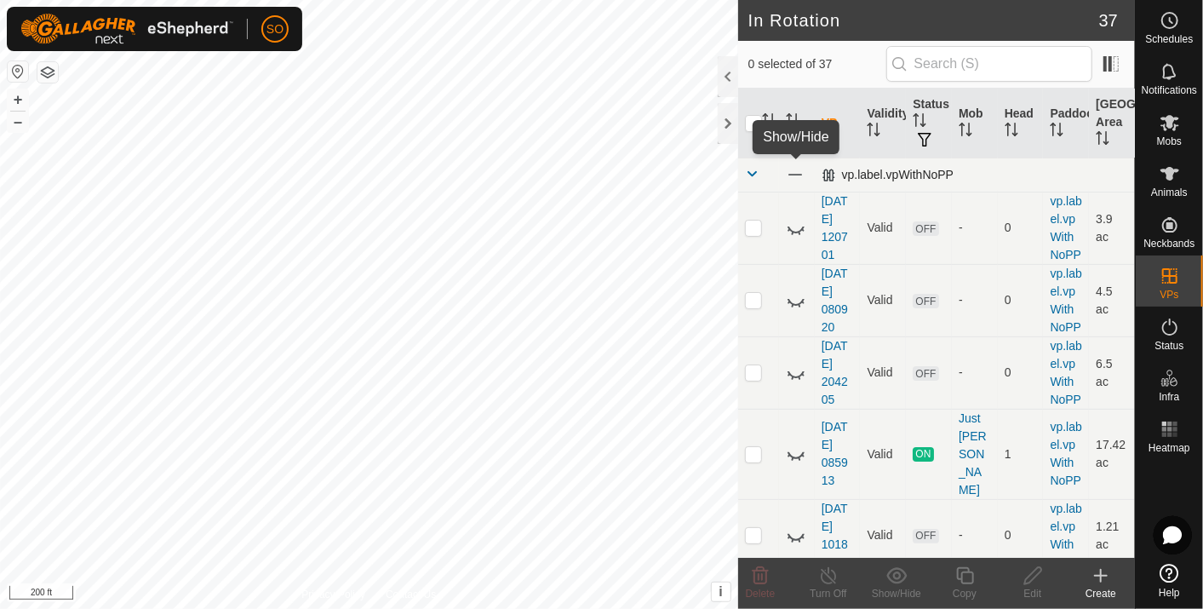
click at [797, 174] on span at bounding box center [795, 174] width 19 height 19
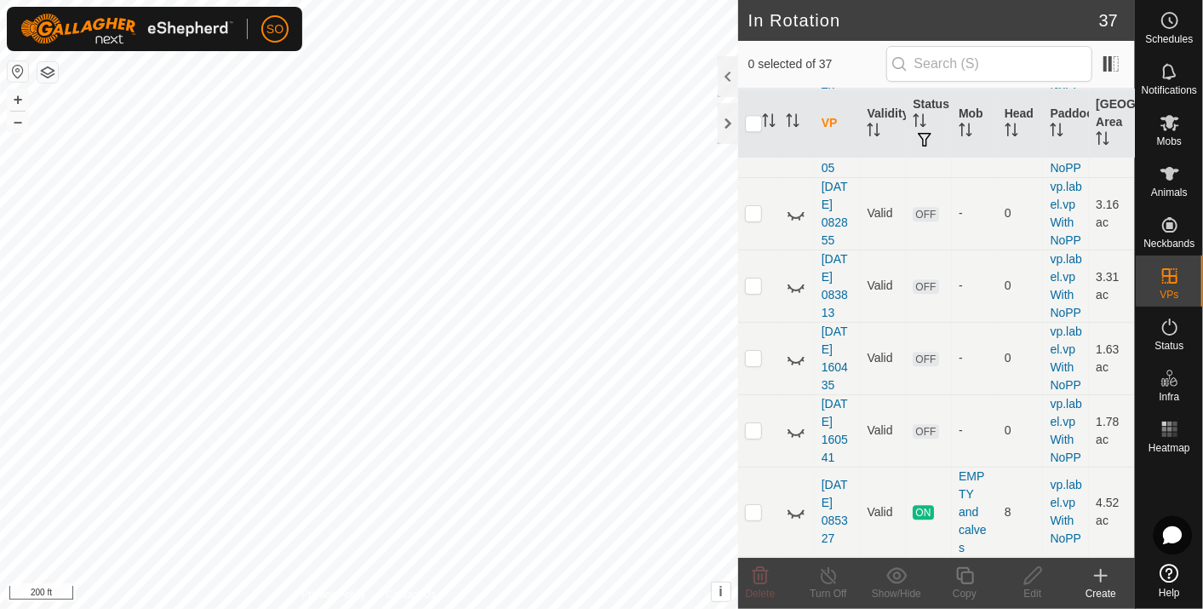
scroll to position [2743, 0]
click at [792, 296] on icon at bounding box center [796, 286] width 20 height 20
click at [795, 296] on icon at bounding box center [796, 286] width 20 height 20
click at [1168, 19] on icon at bounding box center [1169, 20] width 20 height 20
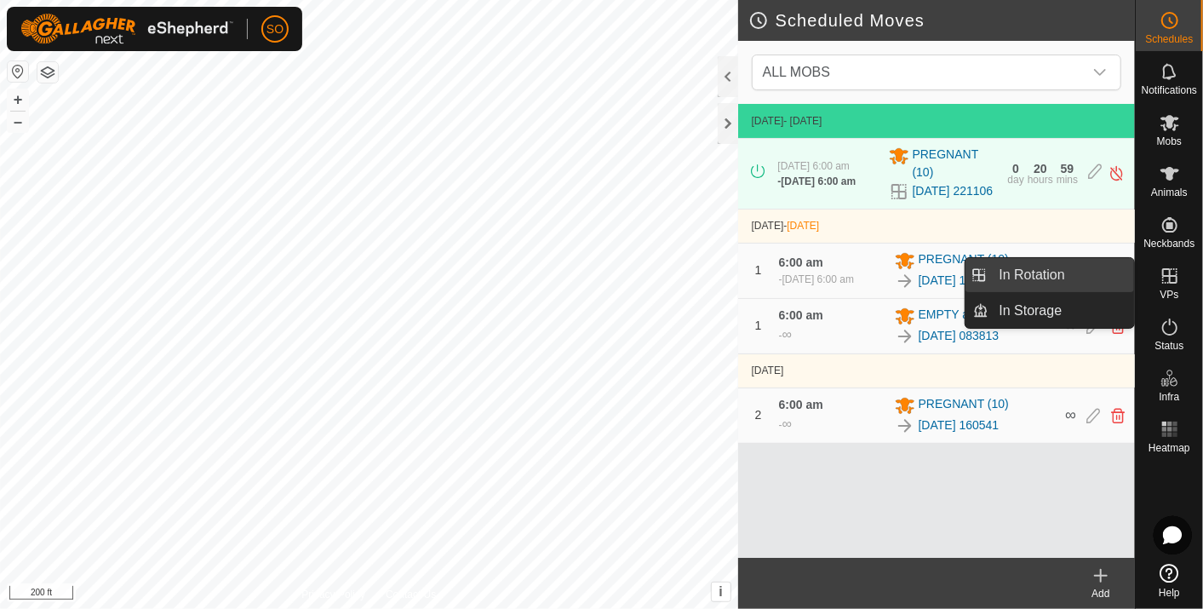
click at [1074, 265] on link "In Rotation" at bounding box center [1062, 275] width 146 height 34
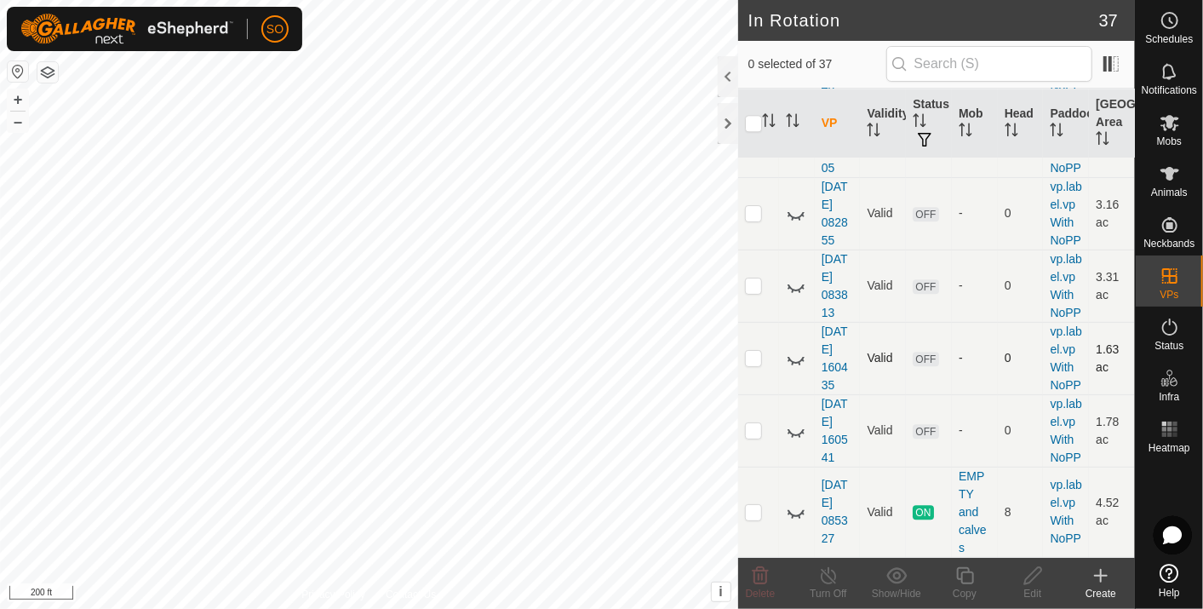
scroll to position [2964, 0]
click at [794, 276] on icon at bounding box center [796, 286] width 20 height 20
click at [1170, 19] on icon at bounding box center [1169, 20] width 20 height 20
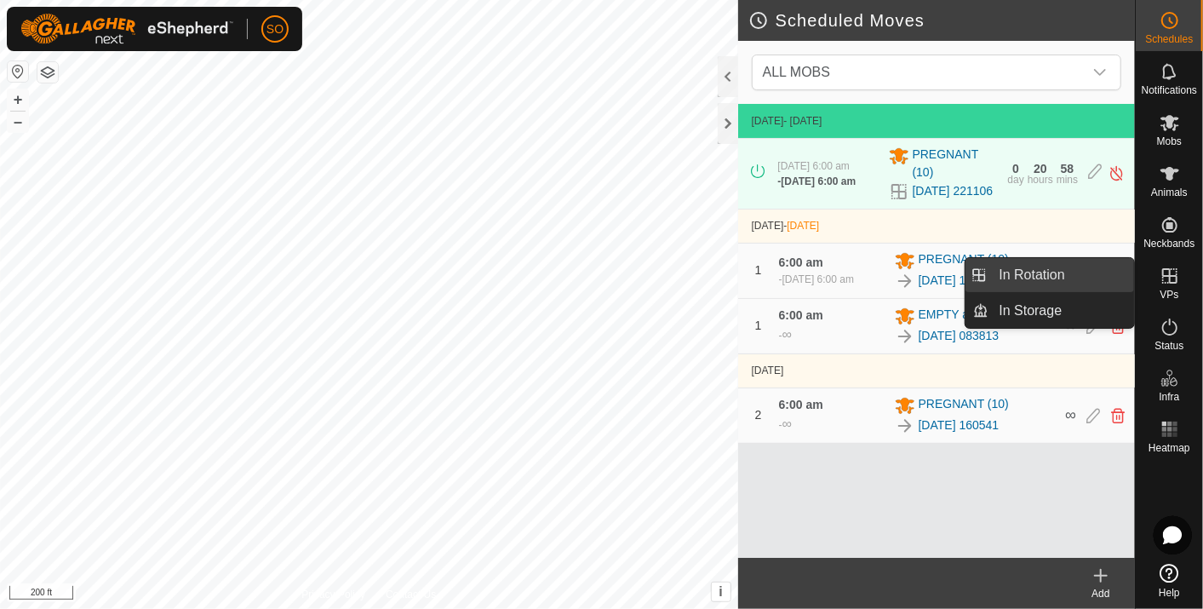
click at [1072, 268] on link "In Rotation" at bounding box center [1062, 275] width 146 height 34
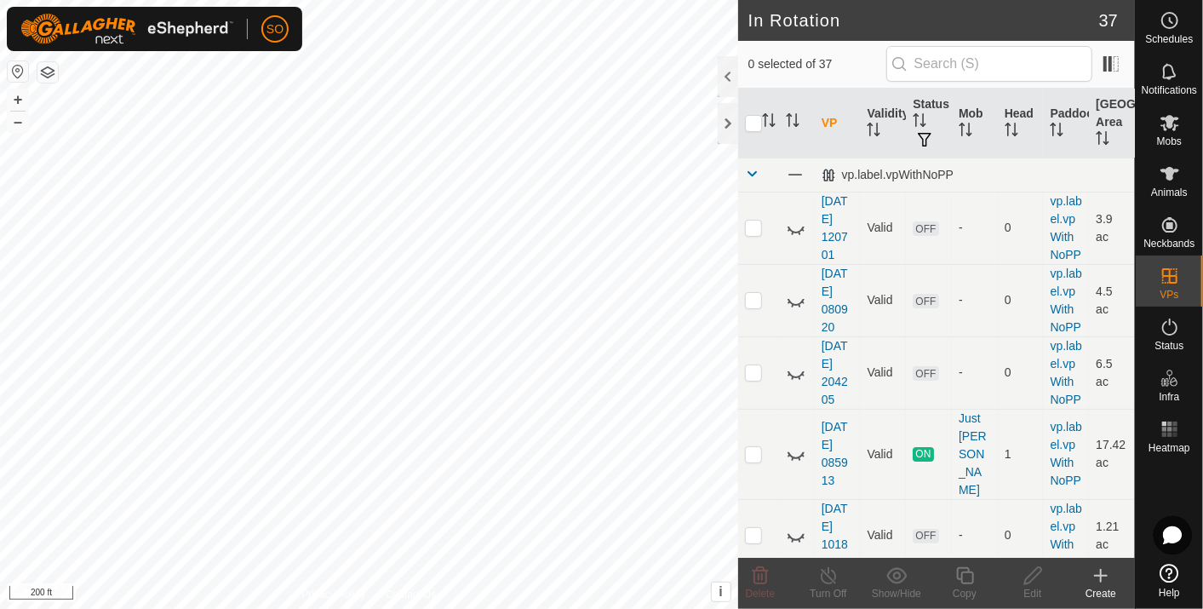
click at [1103, 572] on icon at bounding box center [1100, 575] width 20 height 20
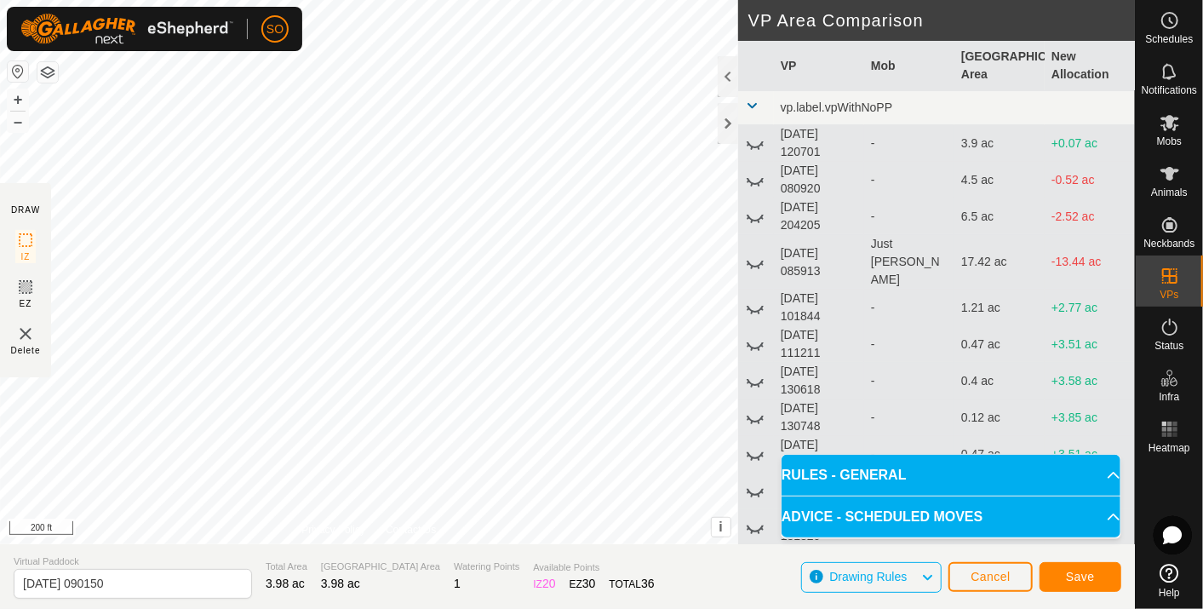
click at [1105, 514] on p-accordion-header "ADVICE - SCHEDULED MOVES" at bounding box center [950, 516] width 339 height 41
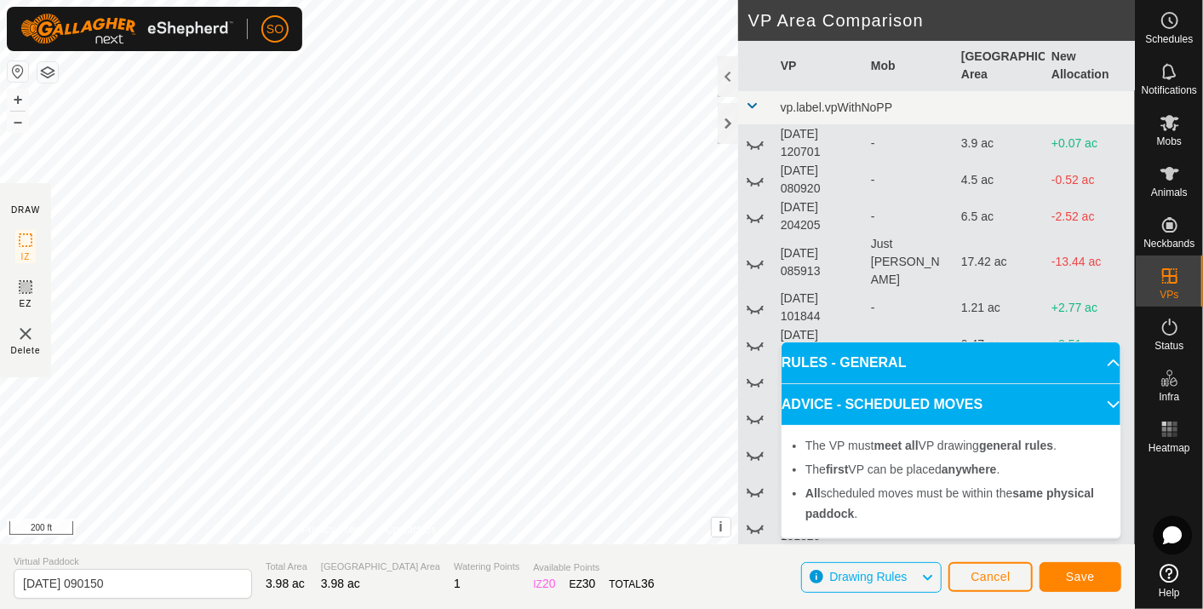
click at [1103, 404] on p-accordion-header "ADVICE - SCHEDULED MOVES" at bounding box center [950, 404] width 339 height 41
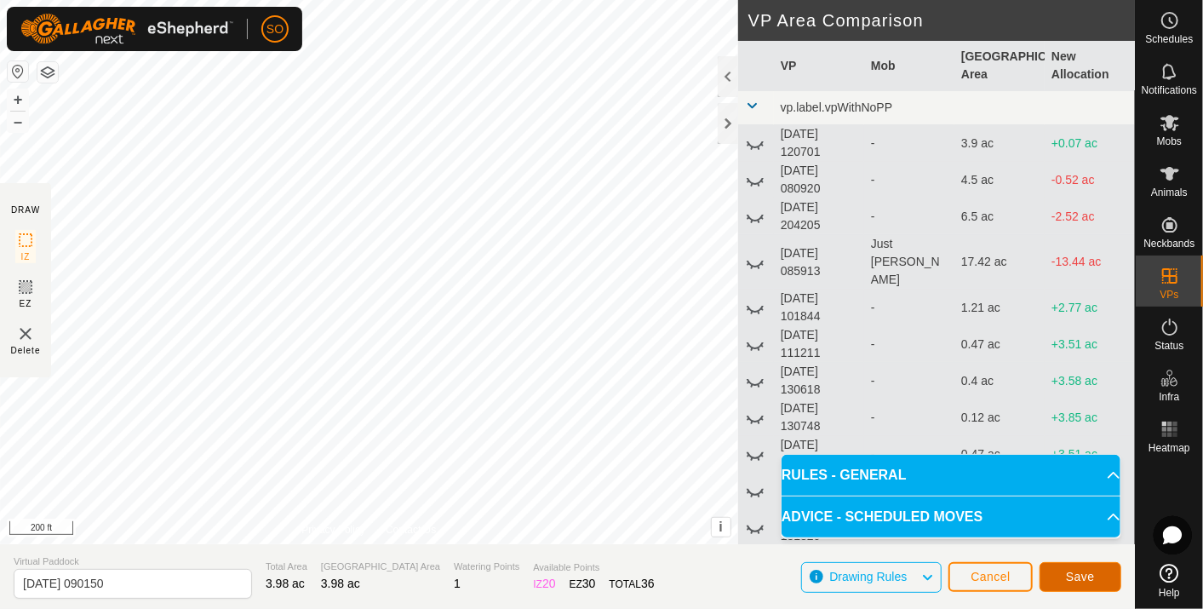
click at [1082, 572] on span "Save" at bounding box center [1080, 576] width 29 height 14
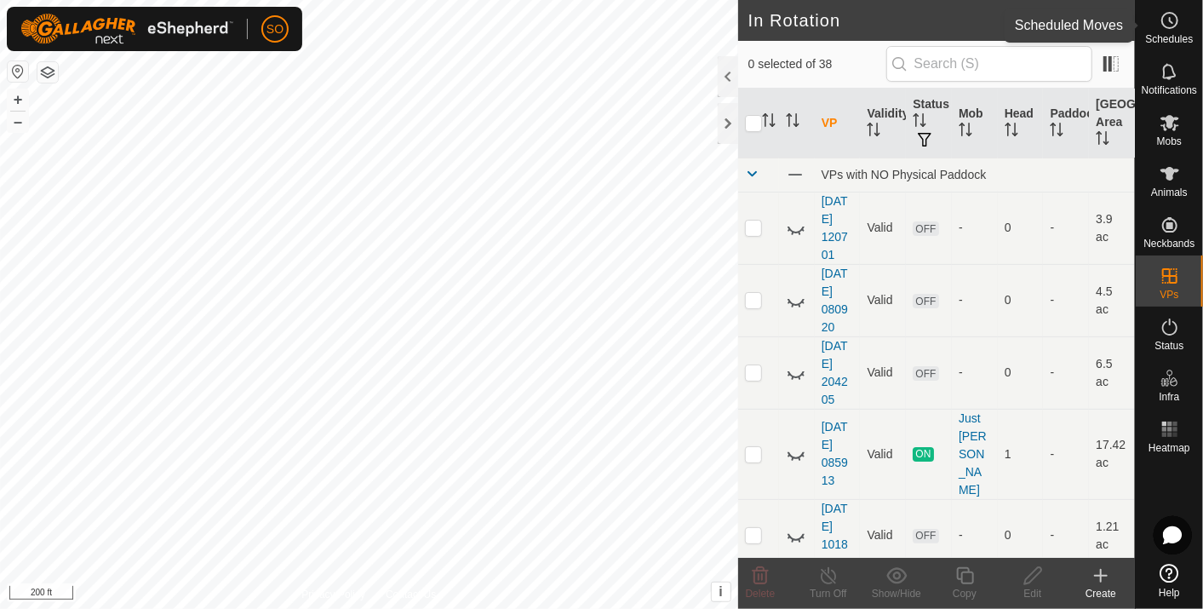
click at [1170, 18] on icon at bounding box center [1169, 20] width 20 height 20
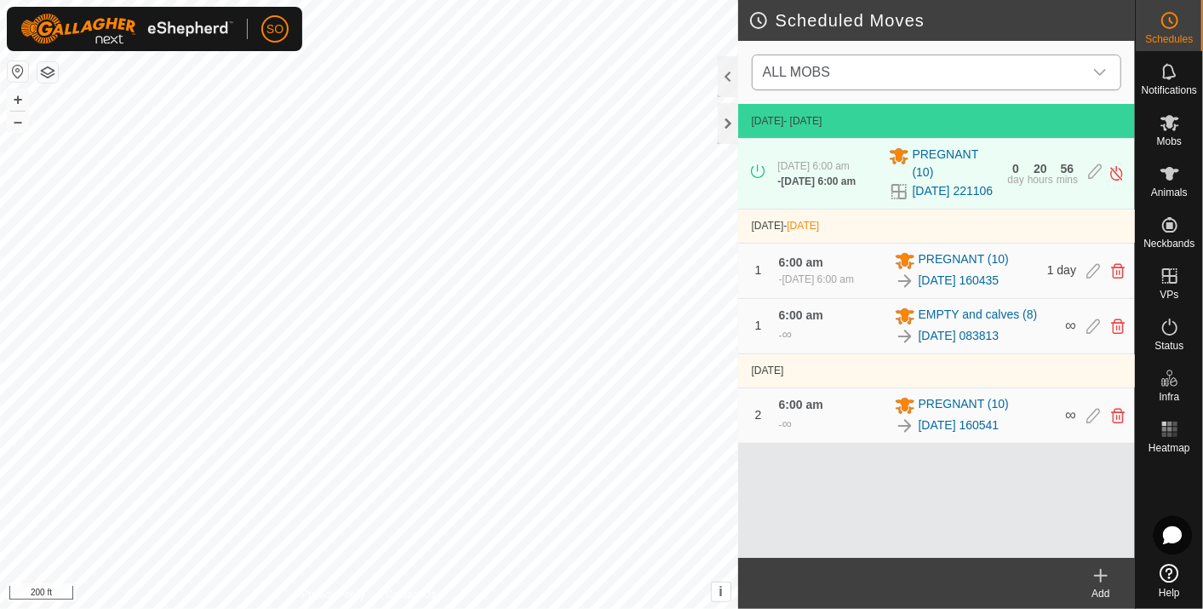
click at [1103, 66] on icon "dropdown trigger" at bounding box center [1100, 73] width 14 height 14
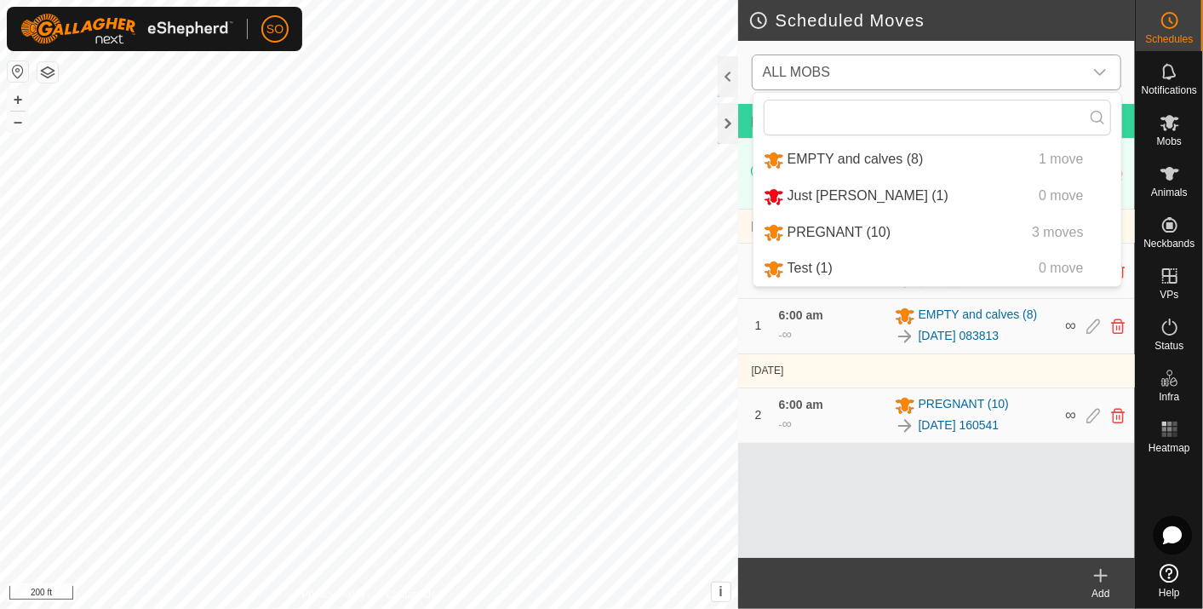
click at [889, 153] on li "EMPTY and calves (8) 1 move" at bounding box center [937, 159] width 368 height 35
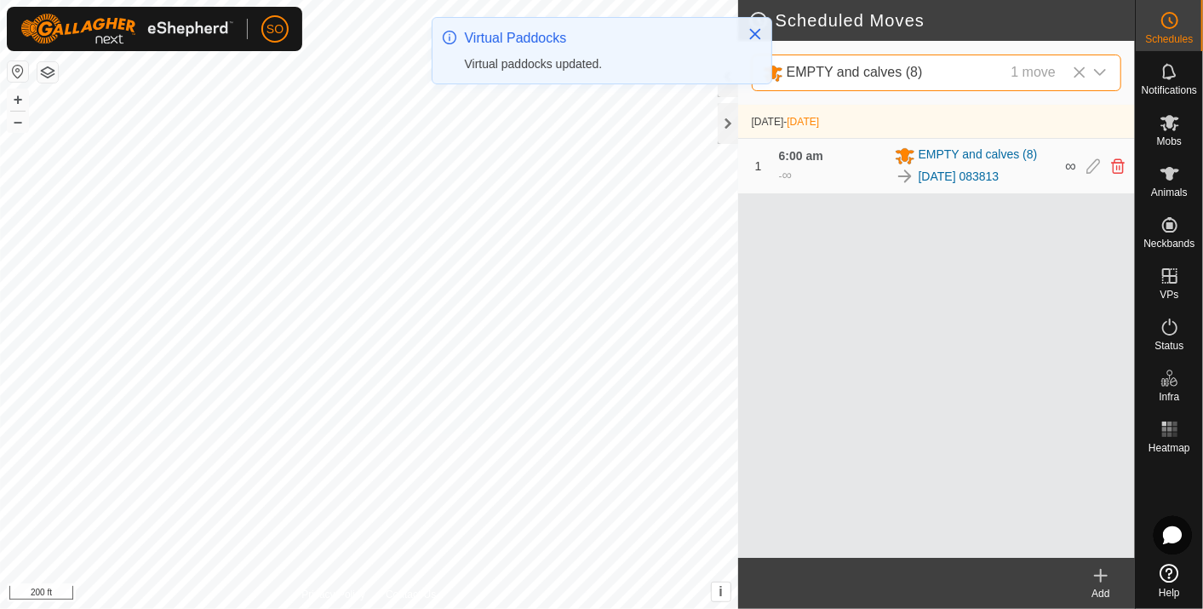
click at [1099, 572] on icon at bounding box center [1100, 575] width 20 height 20
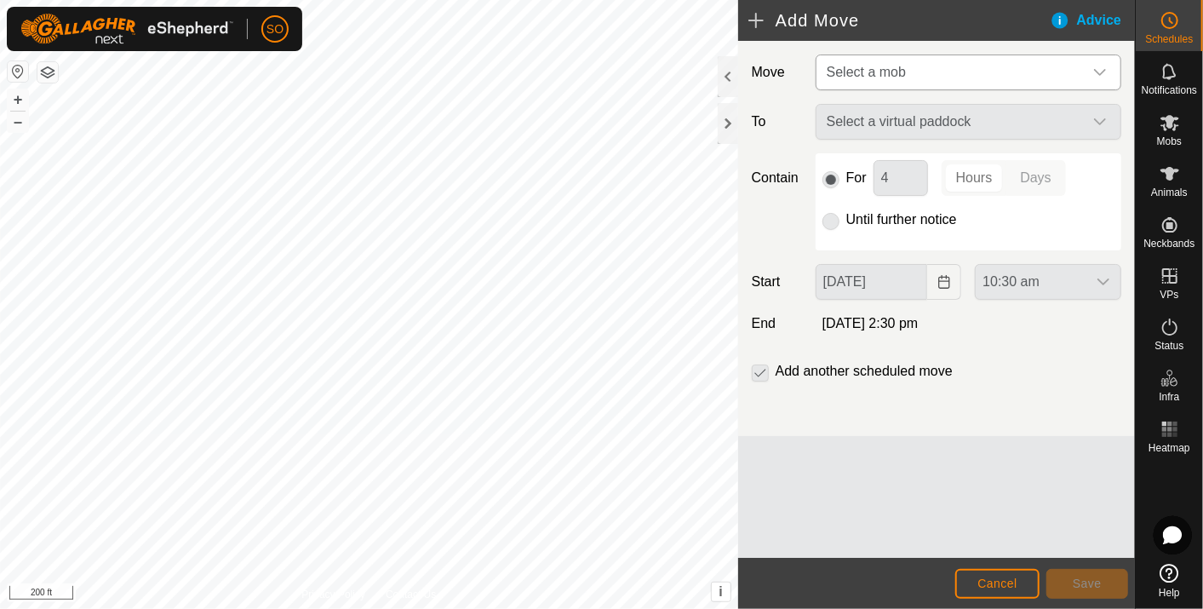
click at [1099, 68] on icon "dropdown trigger" at bounding box center [1100, 73] width 14 height 14
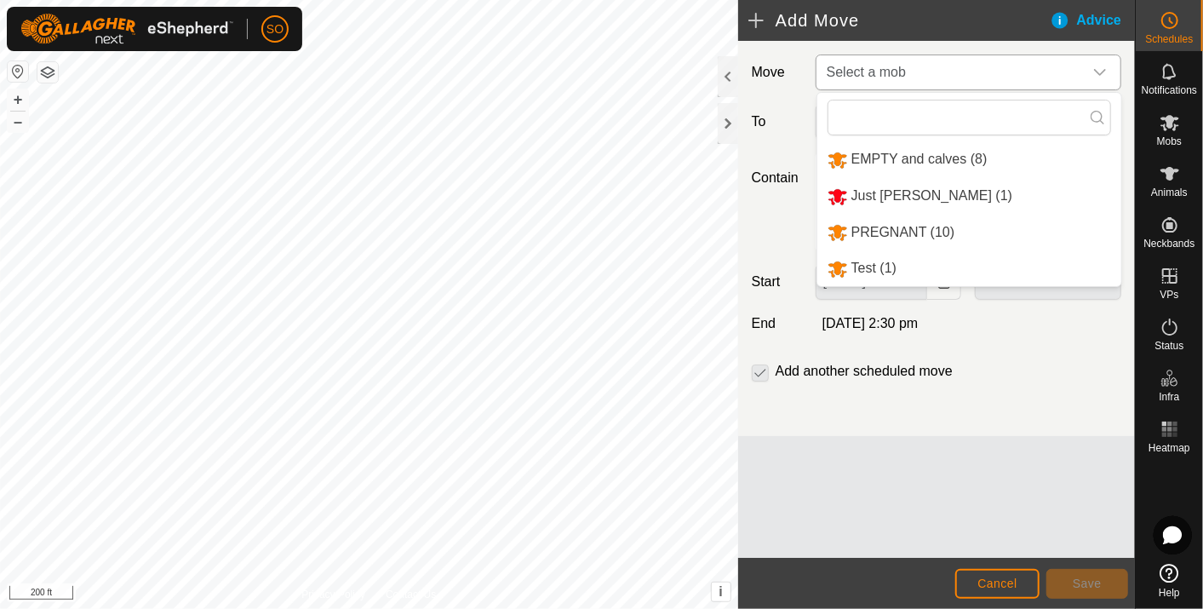
click at [924, 153] on li "EMPTY and calves (8)" at bounding box center [969, 159] width 304 height 35
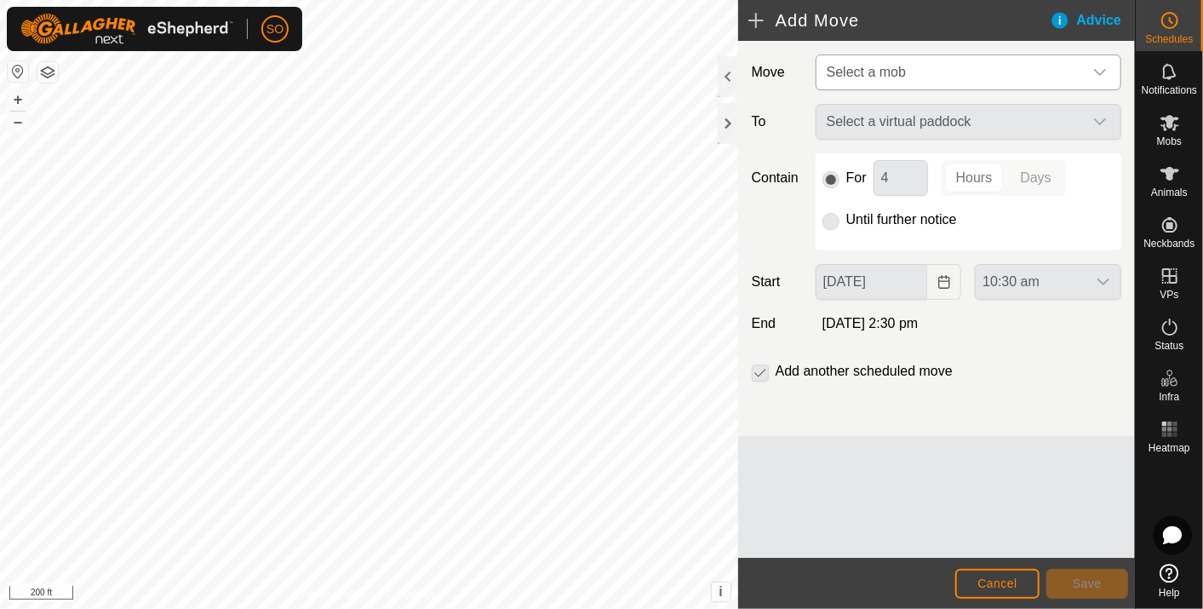
type input "[DATE]"
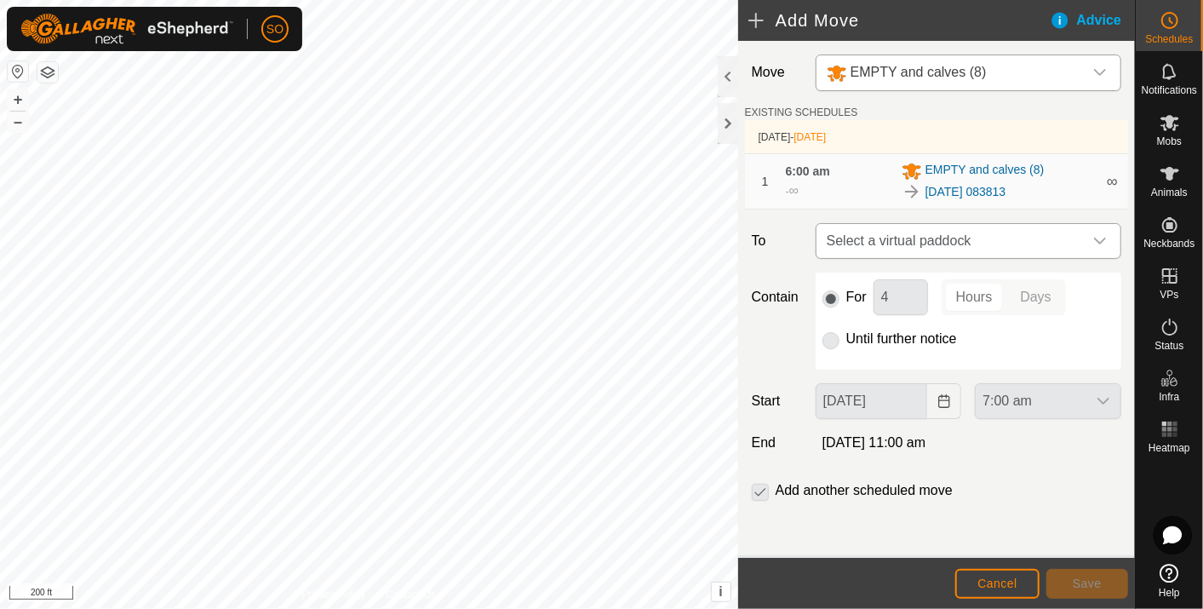
click at [1098, 232] on div "dropdown trigger" at bounding box center [1100, 241] width 34 height 34
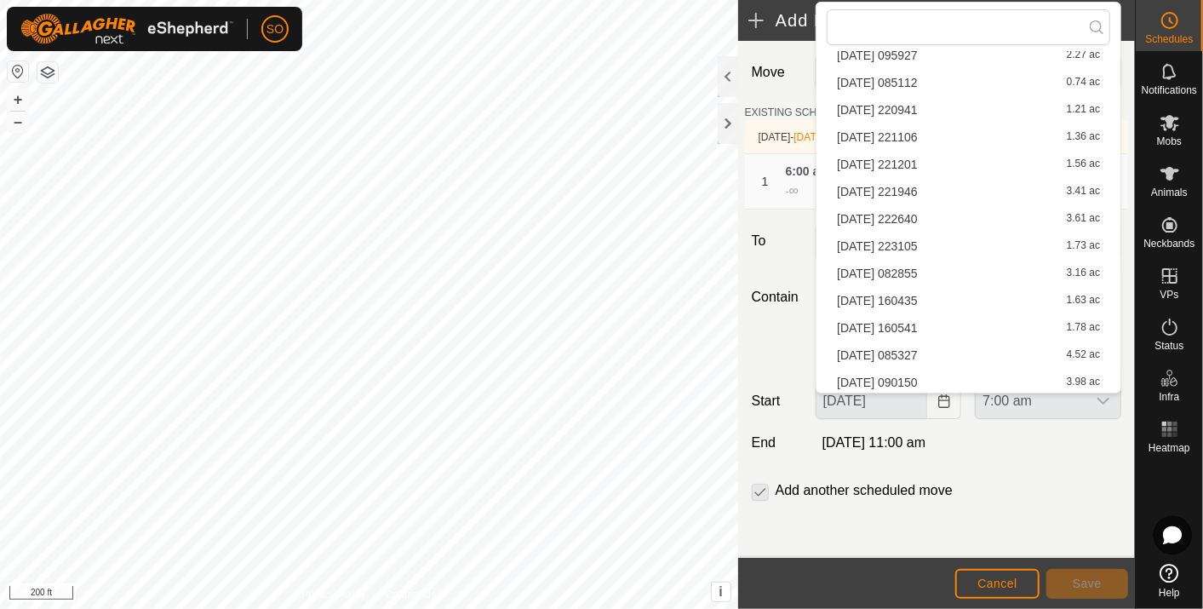
scroll to position [704, 0]
click at [904, 374] on li "[DATE] 090150 3.98 ac" at bounding box center [968, 381] width 283 height 26
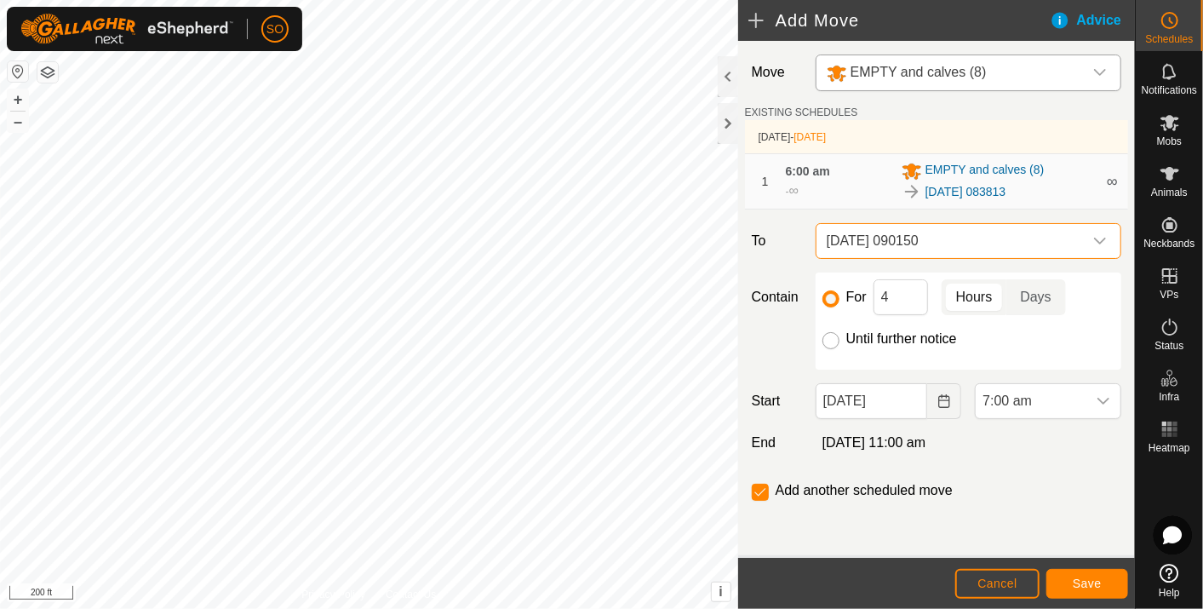
click at [834, 335] on input "Until further notice" at bounding box center [830, 340] width 17 height 17
radio input "true"
checkbox input "false"
click at [949, 403] on icon "Choose Date" at bounding box center [943, 401] width 11 height 14
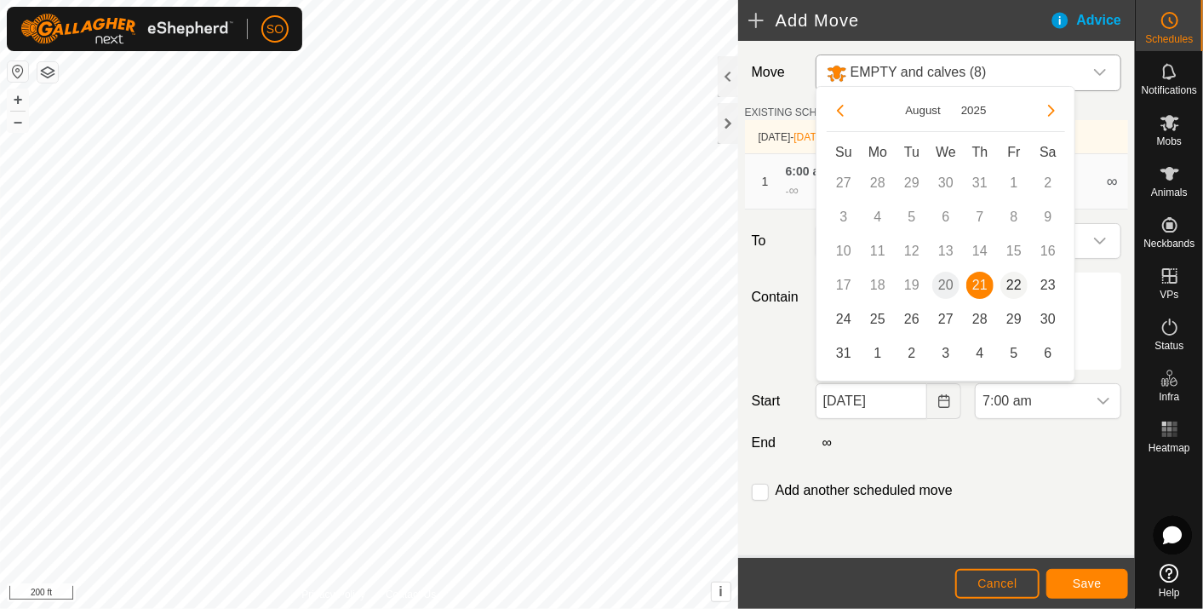
click at [1014, 283] on span "22" at bounding box center [1013, 285] width 27 height 27
type input "[DATE]"
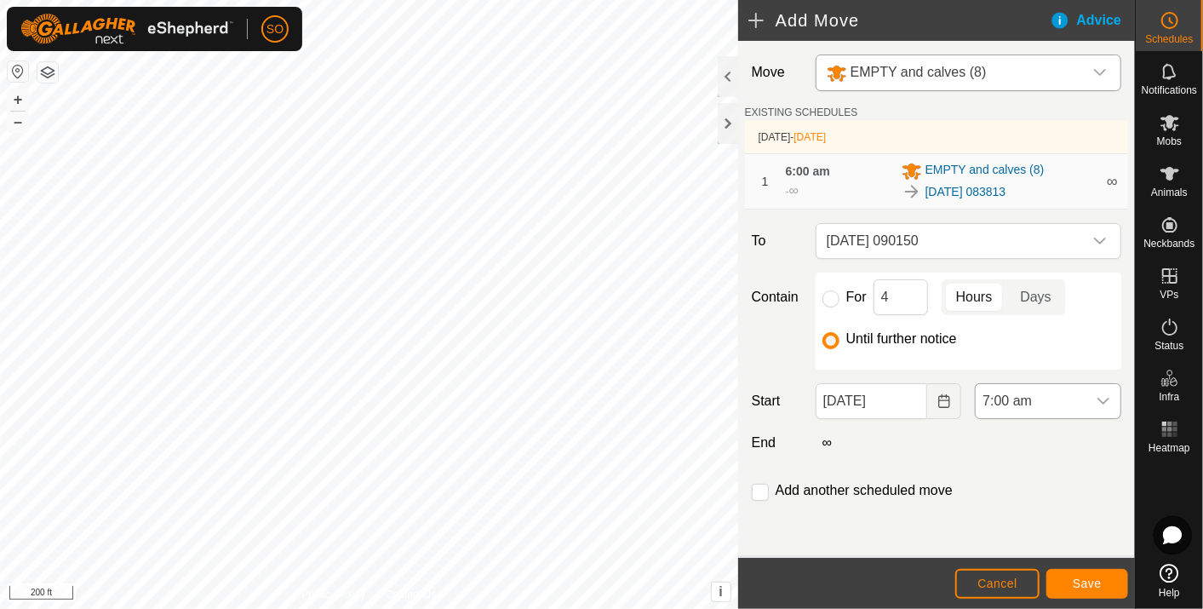
click at [1101, 394] on icon "dropdown trigger" at bounding box center [1103, 401] width 14 height 14
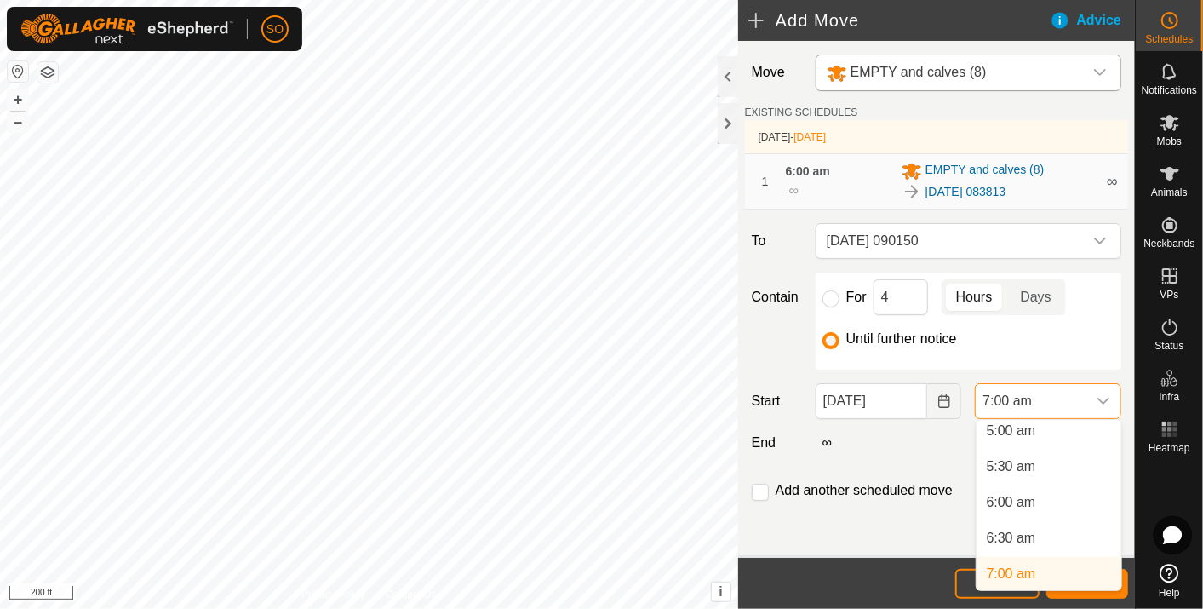
scroll to position [357, 0]
click at [1016, 504] on li "6:00 am" at bounding box center [1048, 508] width 145 height 34
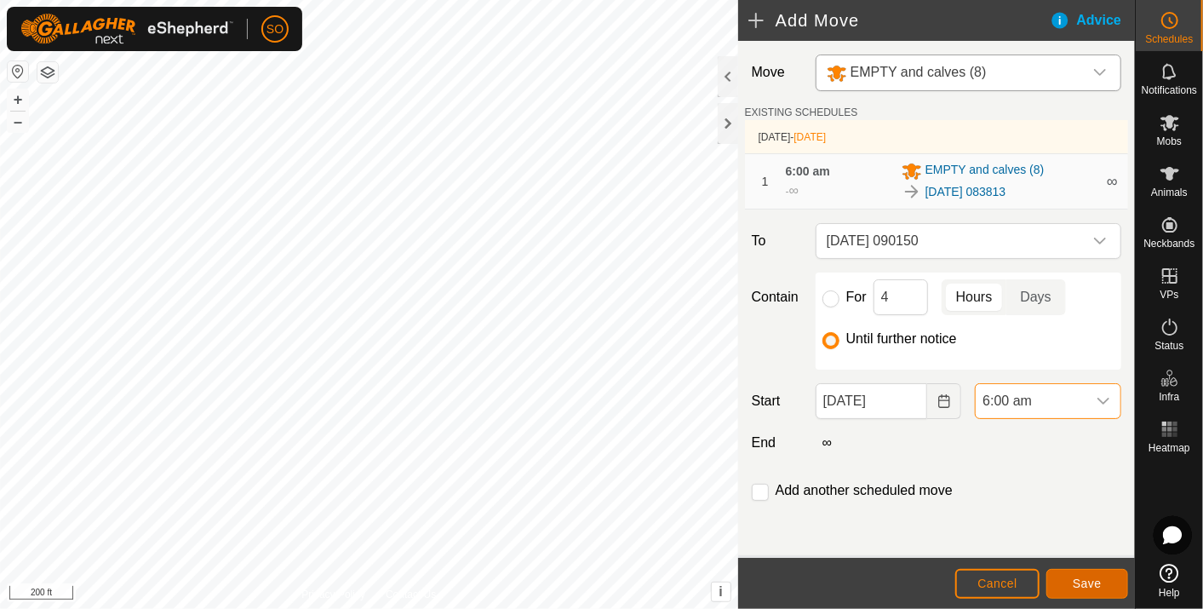
click at [1087, 578] on span "Save" at bounding box center [1086, 583] width 29 height 14
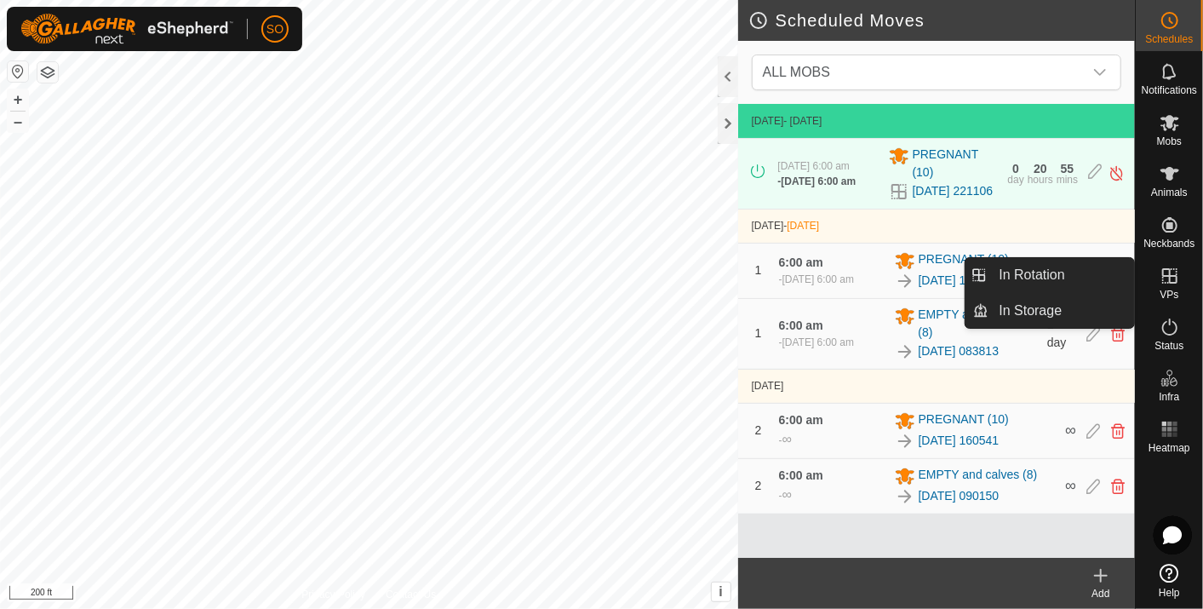
click at [1172, 270] on icon at bounding box center [1169, 276] width 20 height 20
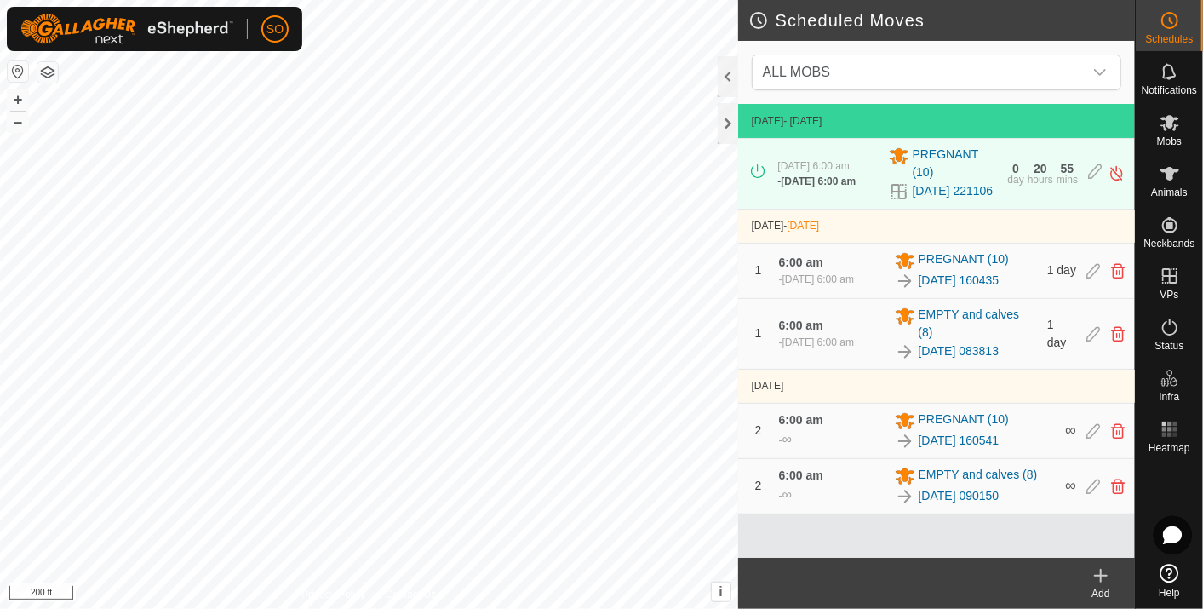
click at [1101, 571] on icon at bounding box center [1101, 575] width 0 height 12
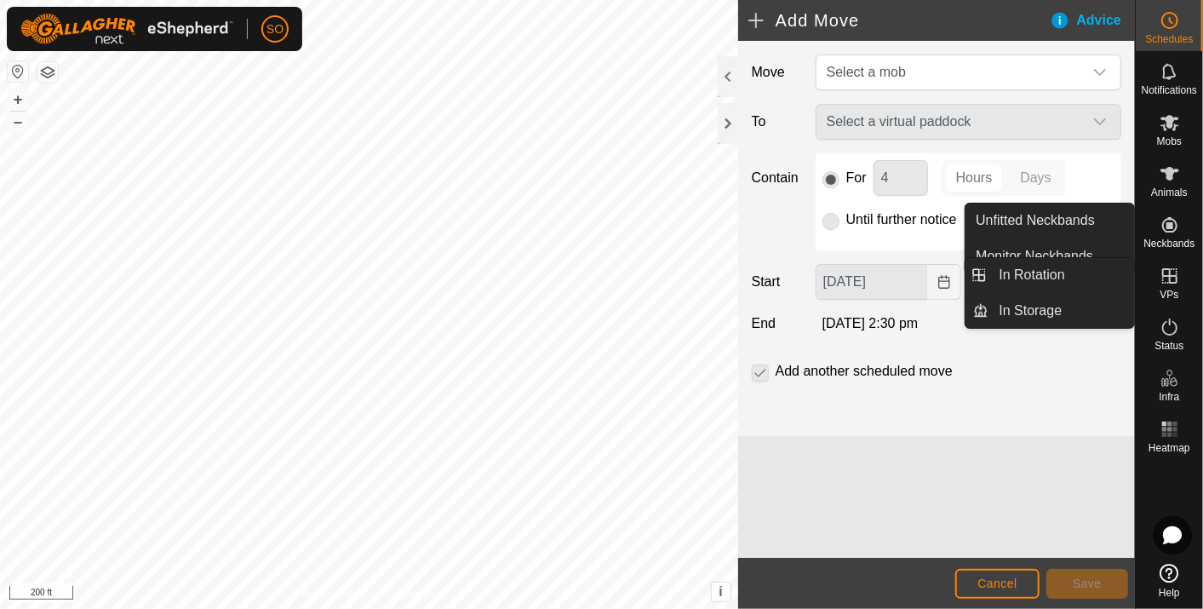
click at [1170, 274] on icon at bounding box center [1169, 276] width 20 height 20
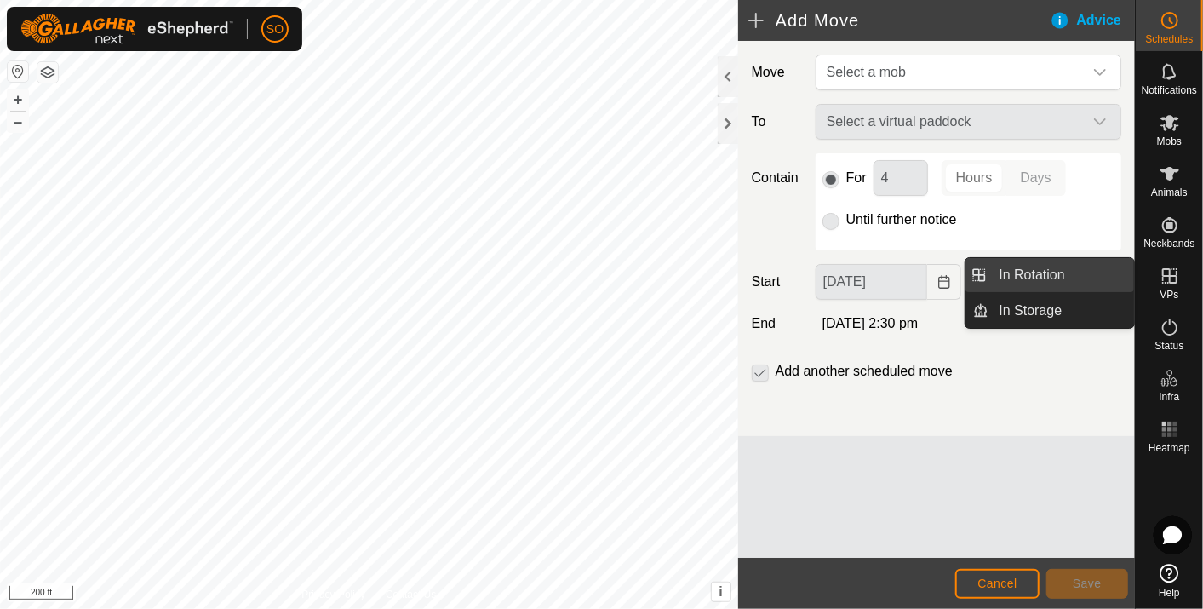
click at [1040, 265] on link "In Rotation" at bounding box center [1062, 275] width 146 height 34
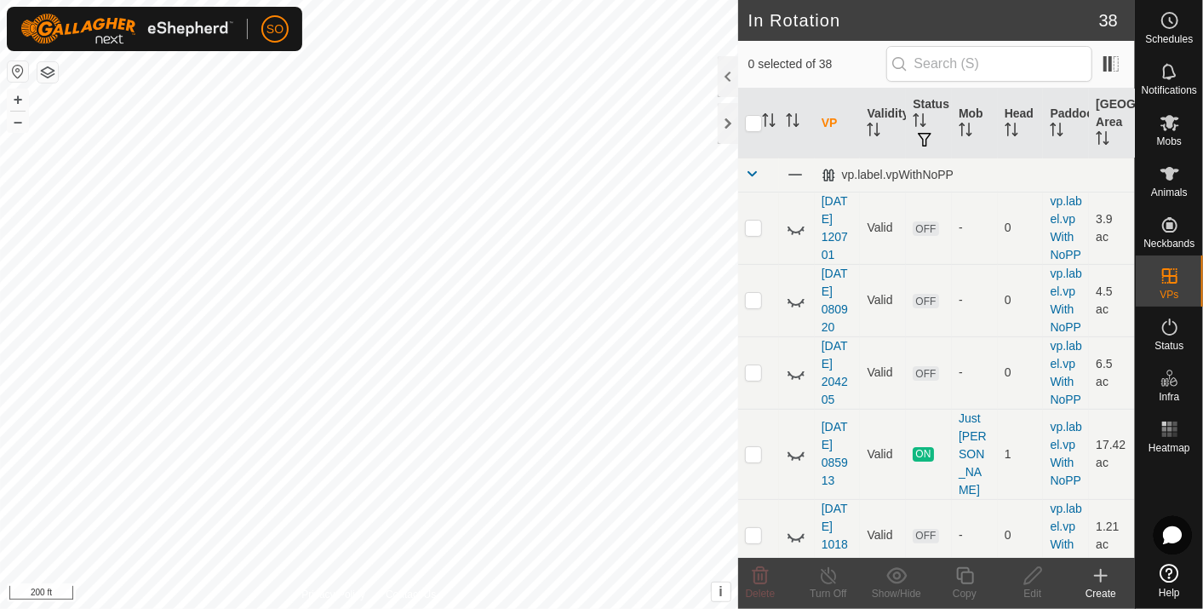
click at [1097, 572] on icon at bounding box center [1100, 575] width 20 height 20
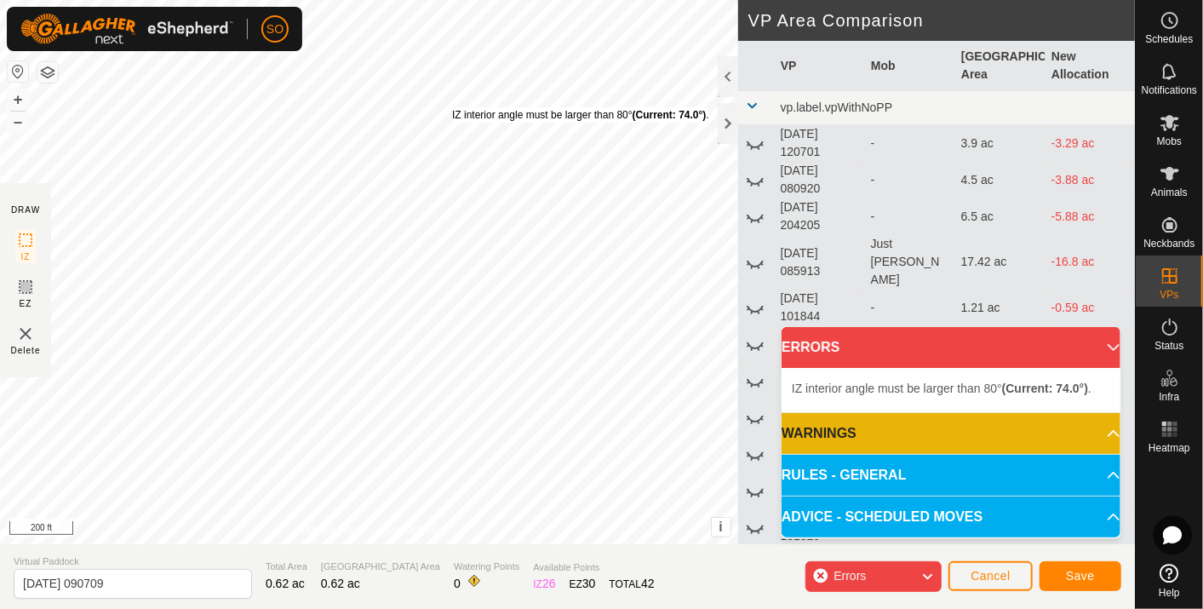
click at [452, 107] on div "IZ interior angle must be larger than 80° (Current: 74.0°) ." at bounding box center [580, 114] width 257 height 15
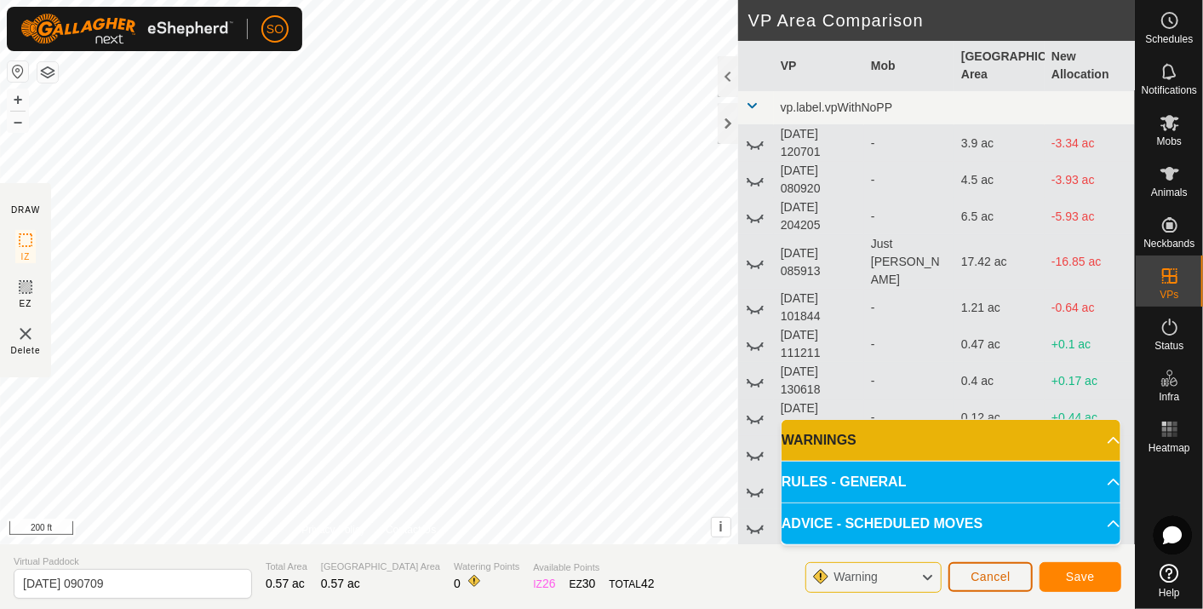
click at [1011, 578] on button "Cancel" at bounding box center [990, 577] width 84 height 30
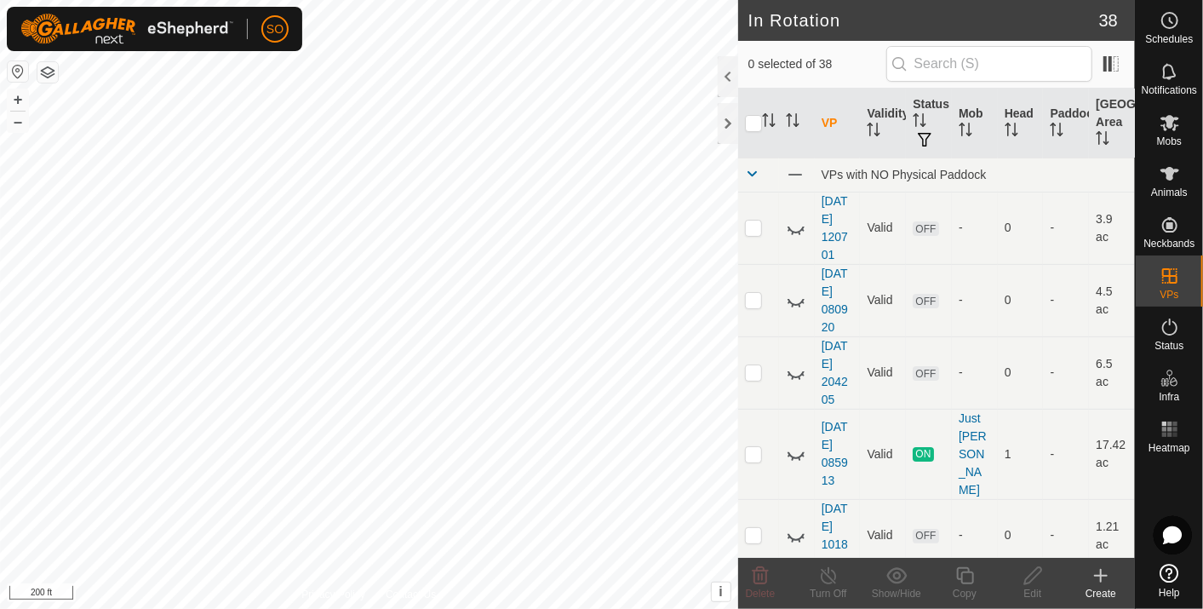
click at [1096, 568] on icon at bounding box center [1100, 575] width 20 height 20
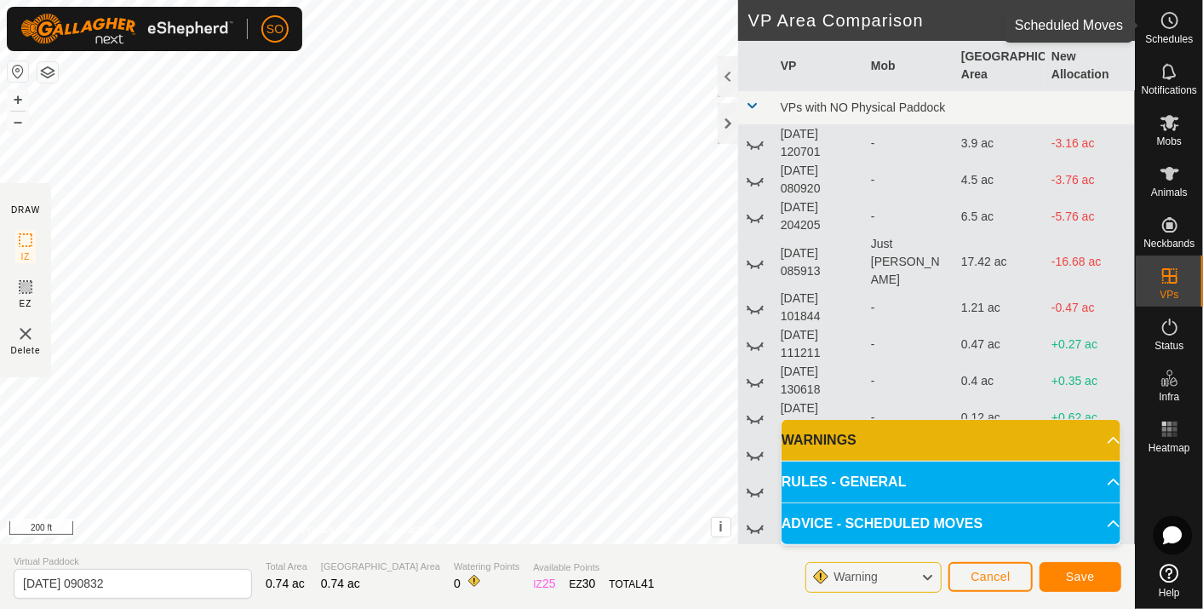
click at [1170, 13] on circle at bounding box center [1169, 20] width 15 height 15
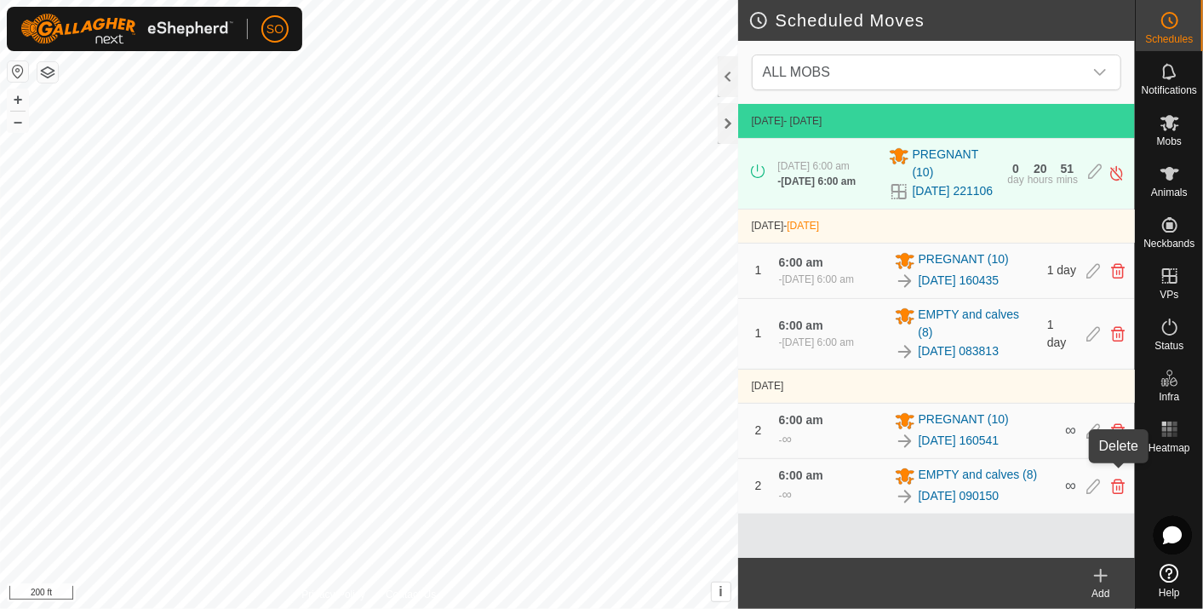
click at [1118, 478] on icon at bounding box center [1118, 485] width 14 height 15
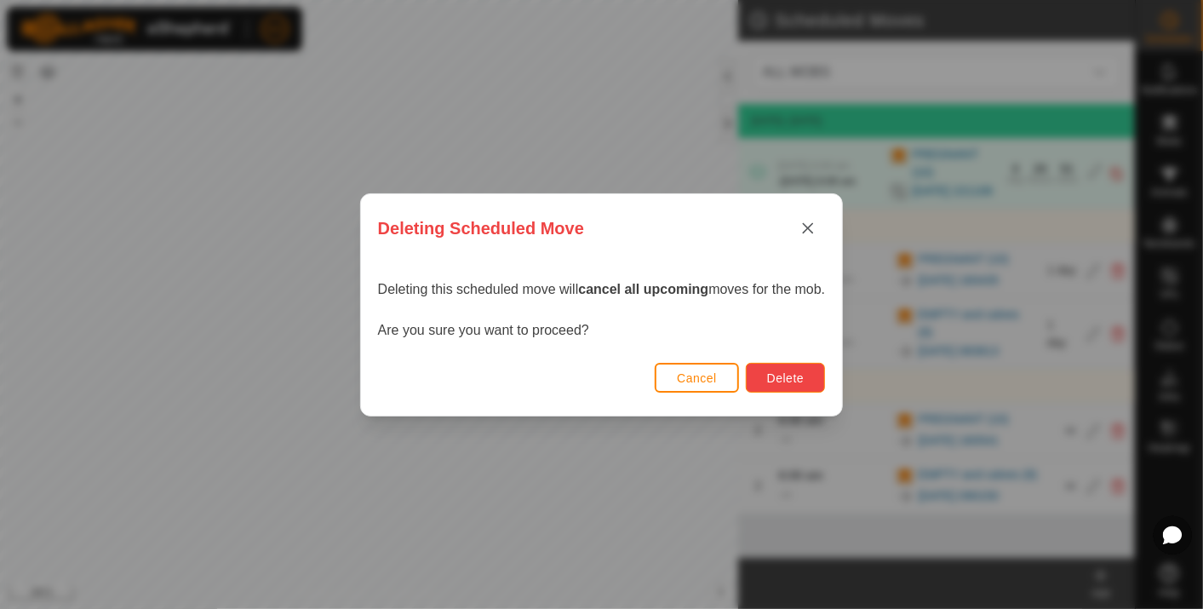
click at [793, 373] on span "Delete" at bounding box center [785, 378] width 37 height 14
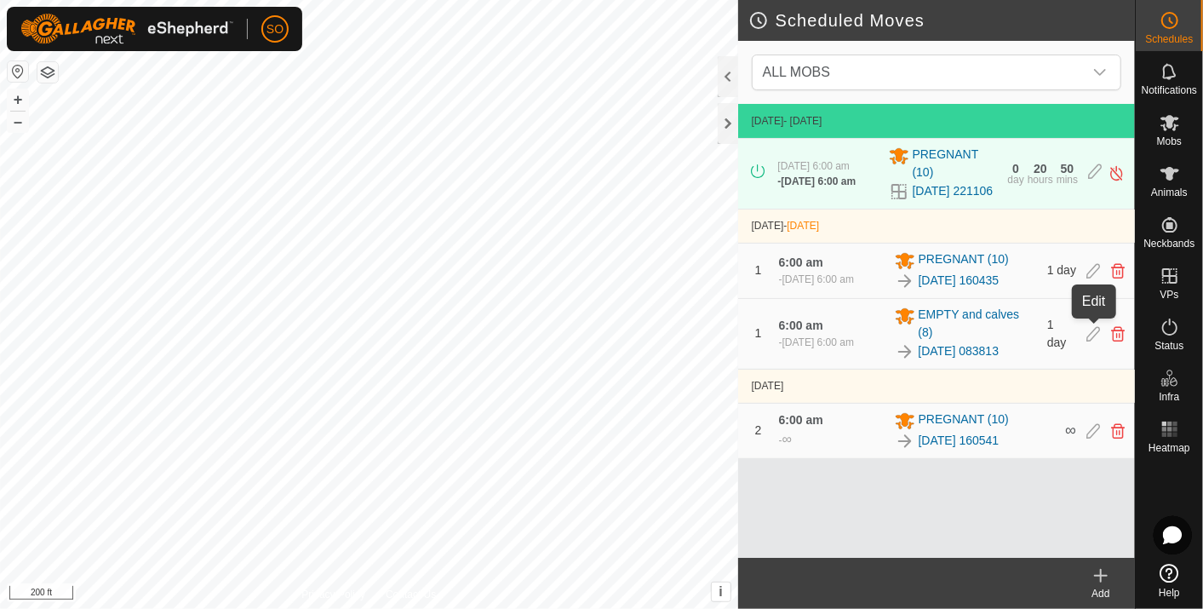
click at [1091, 330] on icon at bounding box center [1093, 333] width 14 height 15
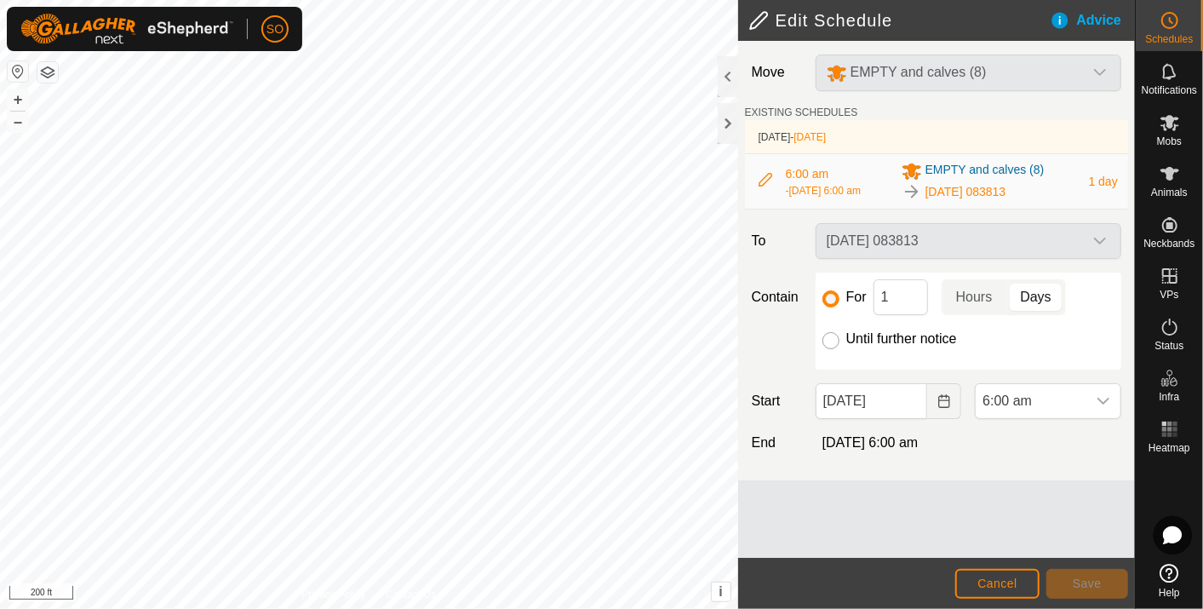
click at [828, 335] on input "Until further notice" at bounding box center [830, 340] width 17 height 17
radio input "true"
click at [1086, 583] on span "Save" at bounding box center [1086, 583] width 29 height 14
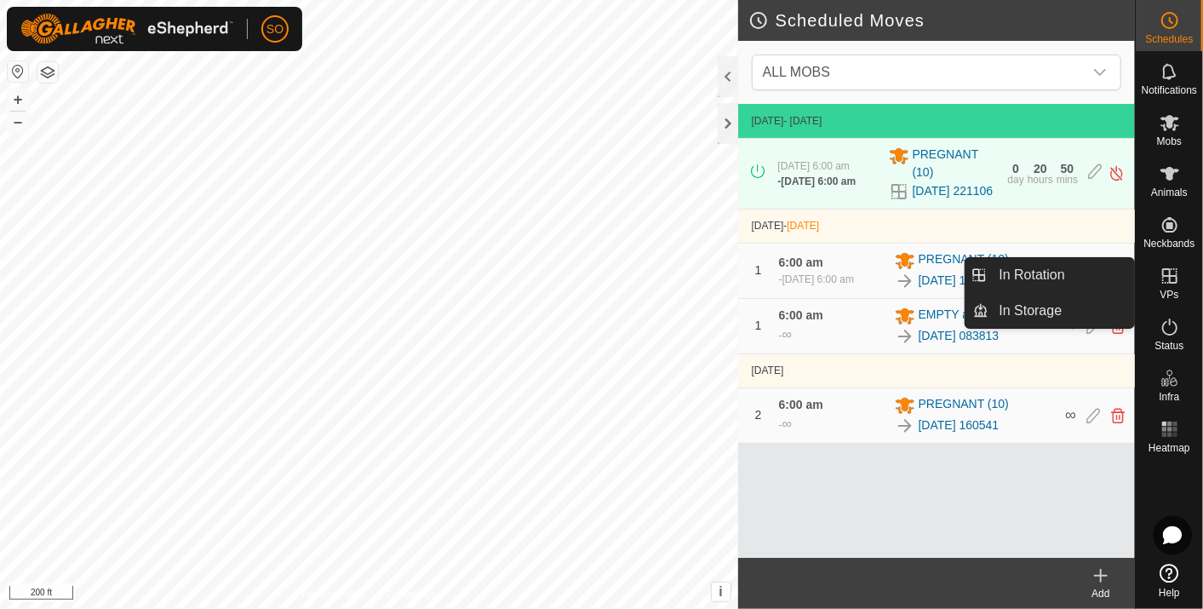
click at [1165, 265] on es-virtualpaddocks-svg-icon at bounding box center [1169, 275] width 31 height 27
click at [1037, 274] on link "In Rotation" at bounding box center [1062, 275] width 146 height 34
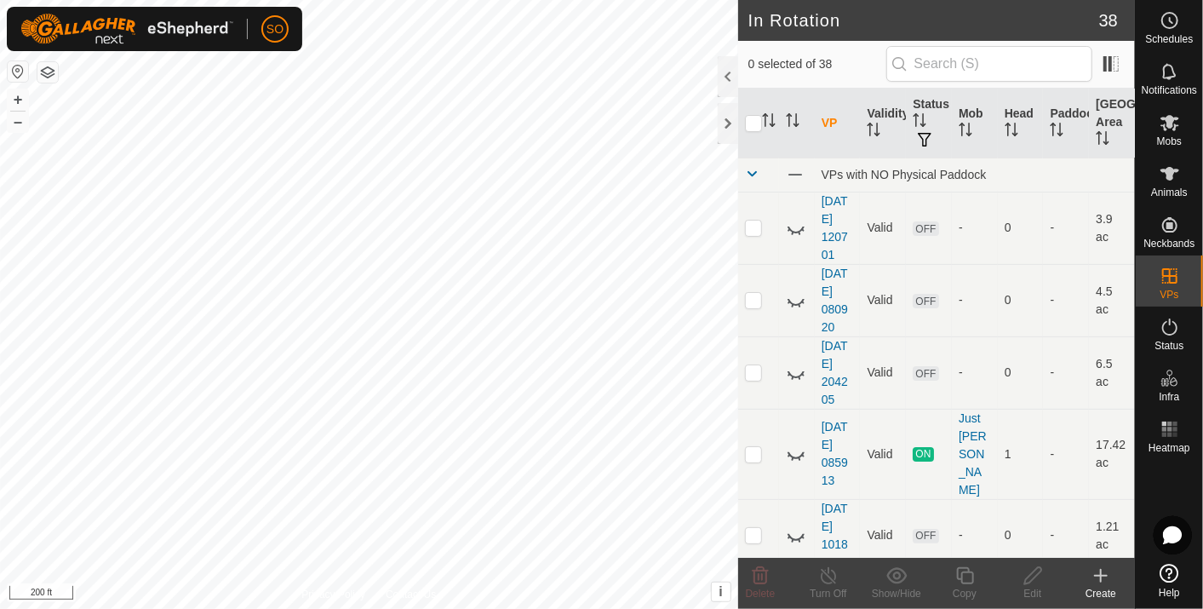
click at [1101, 571] on icon at bounding box center [1100, 575] width 20 height 20
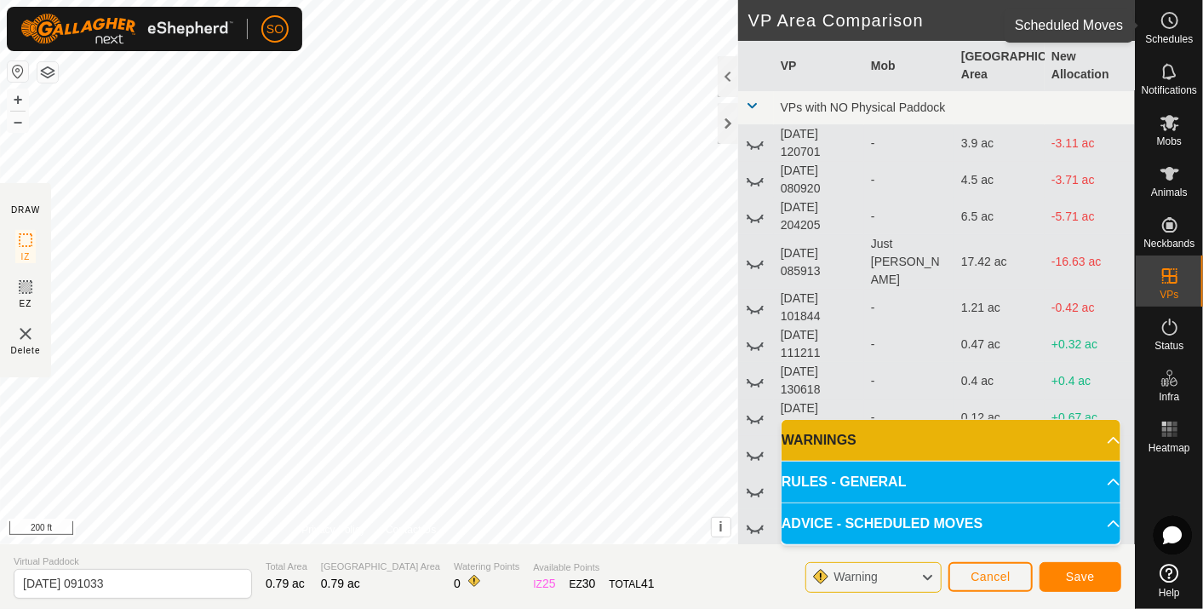
click at [1172, 14] on icon at bounding box center [1169, 20] width 20 height 20
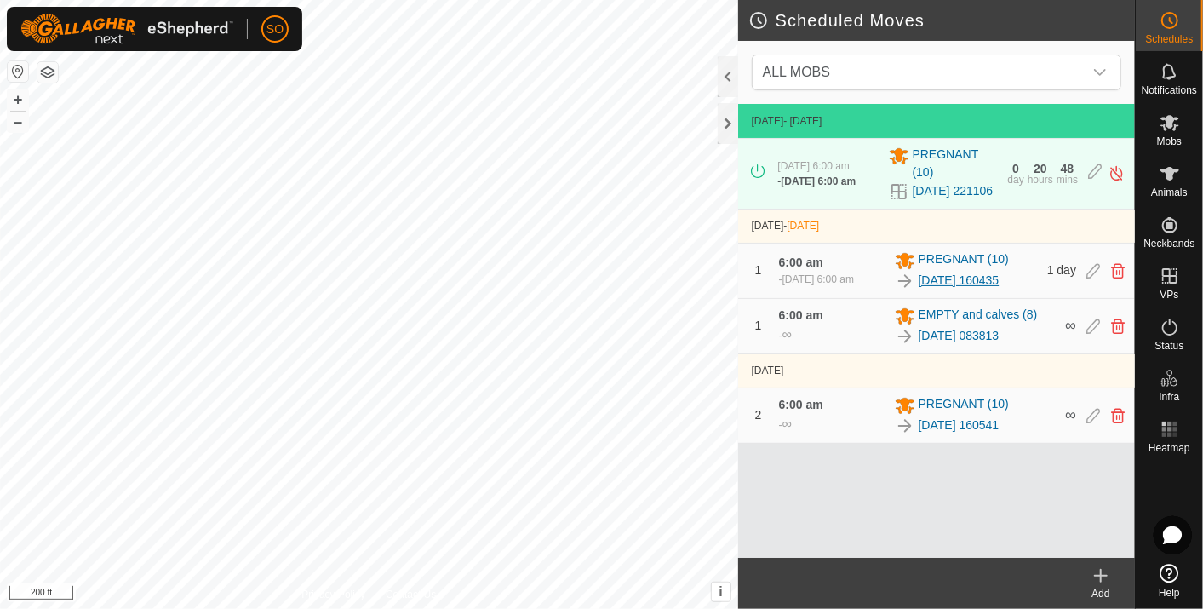
click at [955, 282] on link "[DATE] 160435" at bounding box center [958, 281] width 81 height 18
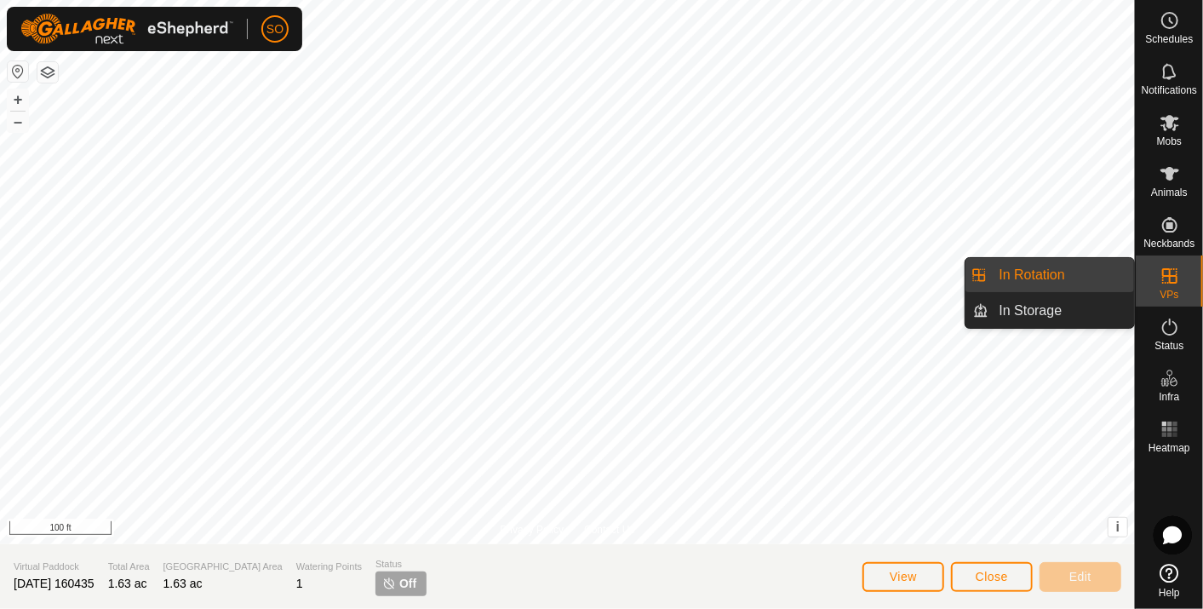
click at [1048, 266] on link "In Rotation" at bounding box center [1062, 275] width 146 height 34
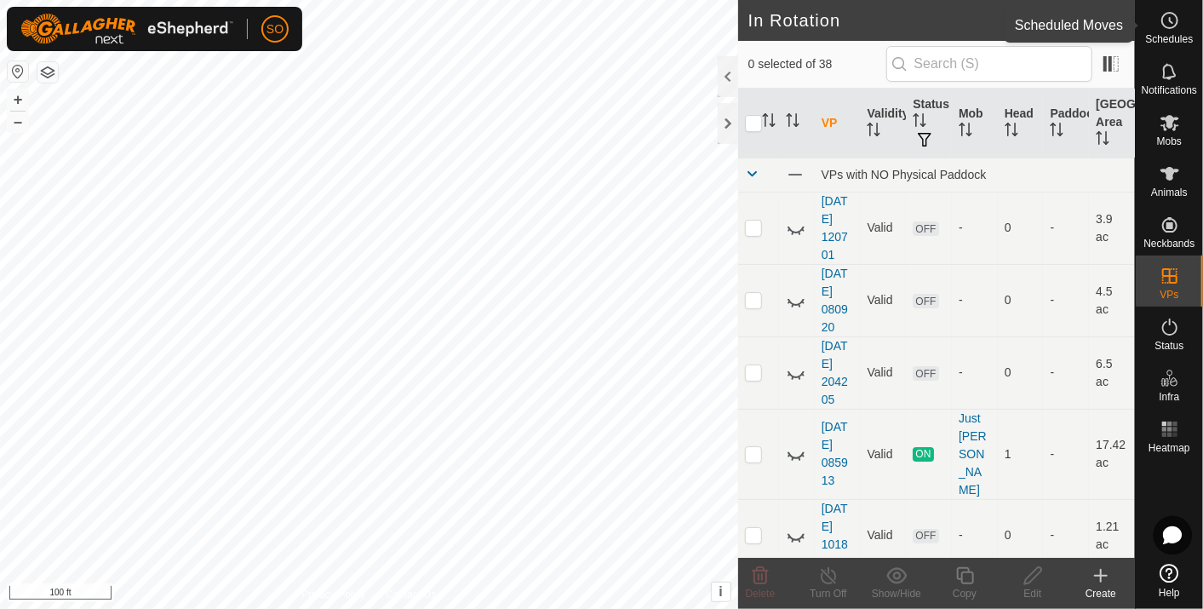
click at [1167, 19] on icon at bounding box center [1169, 20] width 20 height 20
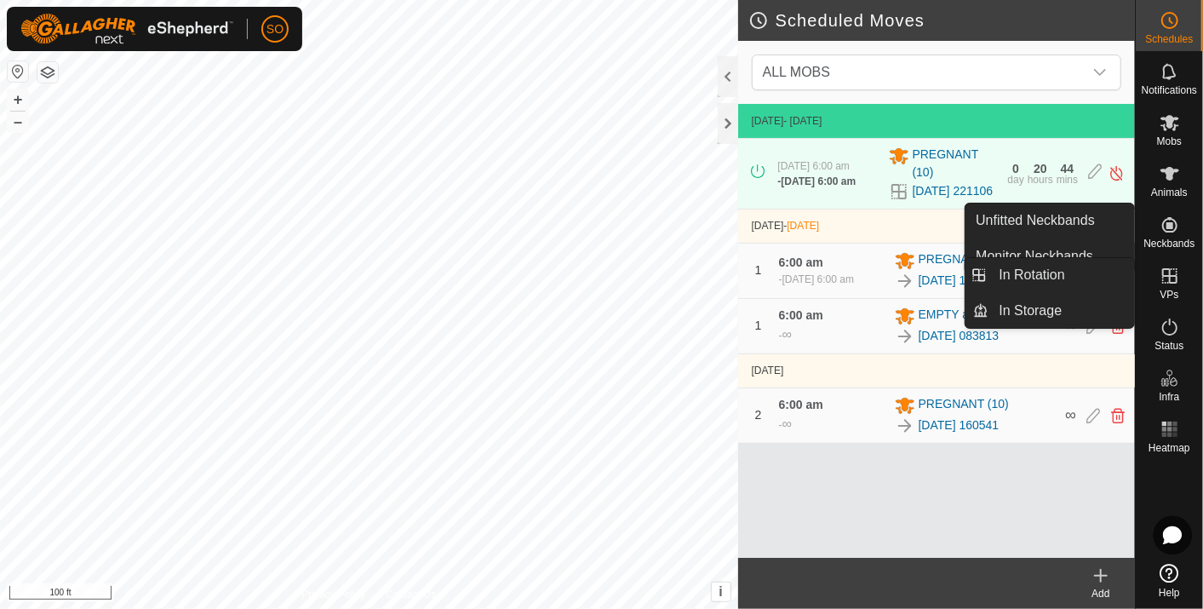
click at [1164, 274] on icon at bounding box center [1169, 275] width 15 height 15
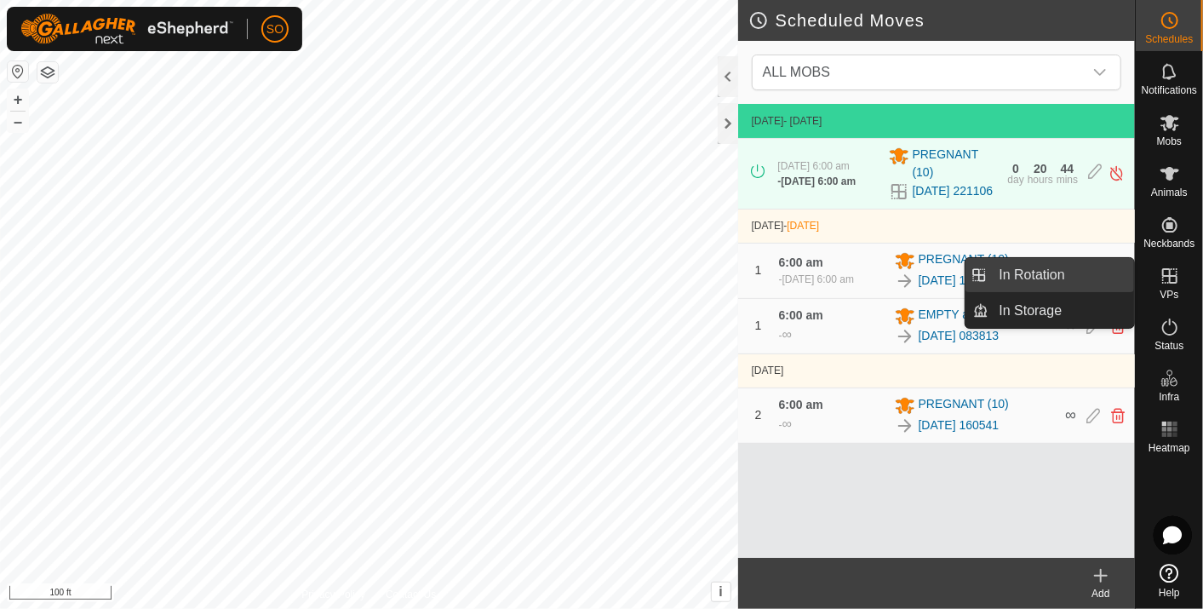
click at [1098, 266] on link "In Rotation" at bounding box center [1062, 275] width 146 height 34
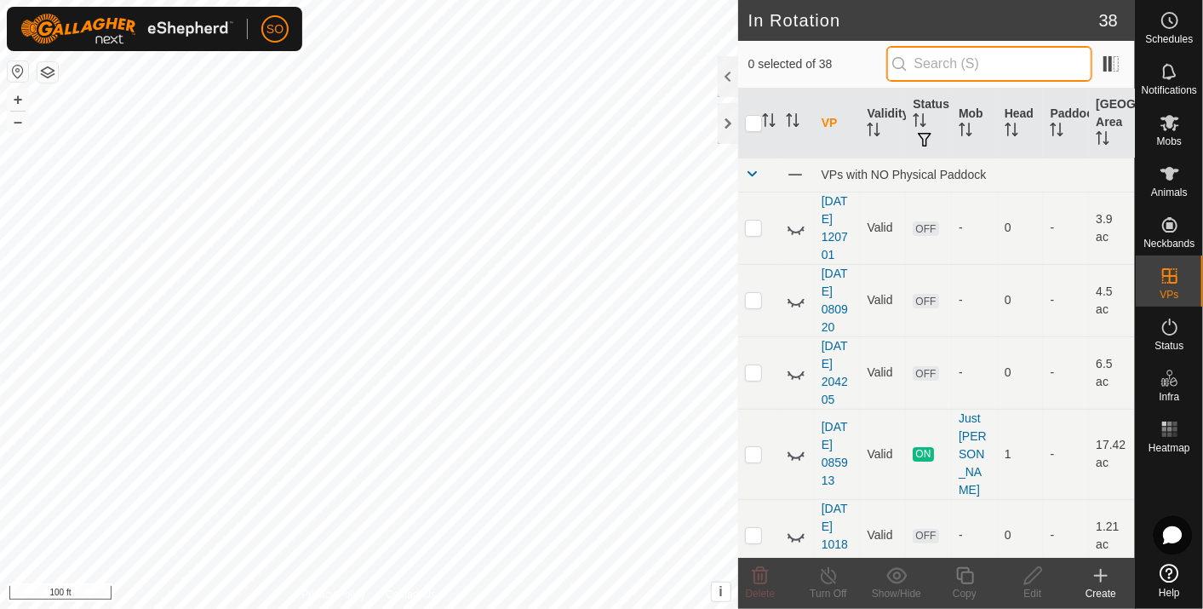
click at [938, 66] on input "text" at bounding box center [989, 64] width 206 height 36
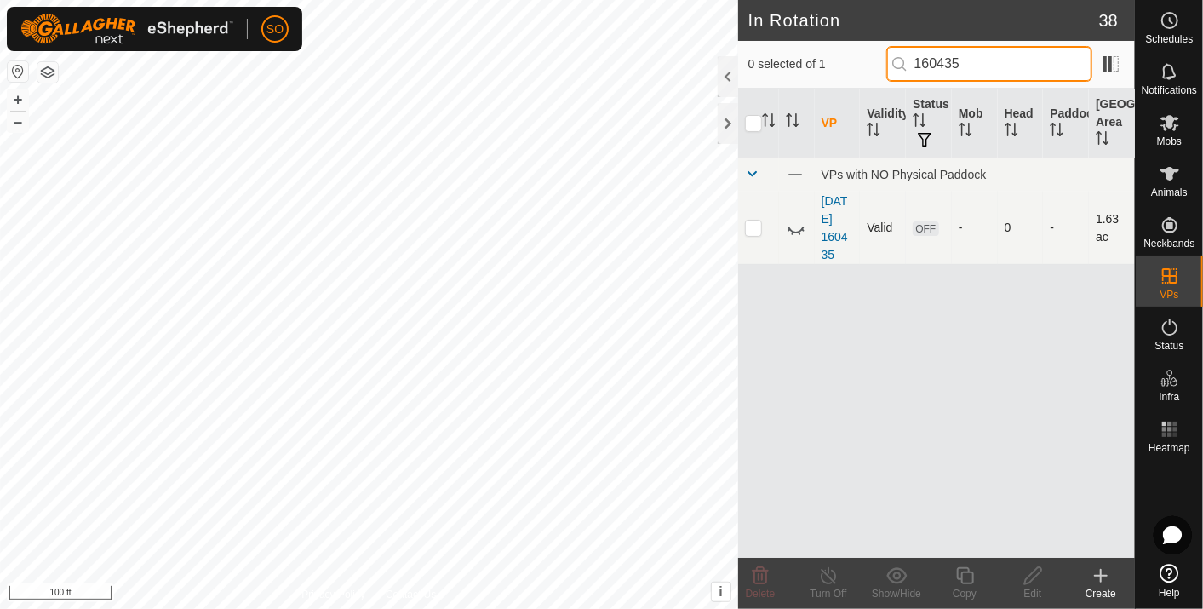
type input "160435"
click at [794, 228] on icon at bounding box center [796, 228] width 20 height 20
click at [1103, 574] on icon at bounding box center [1100, 575] width 20 height 20
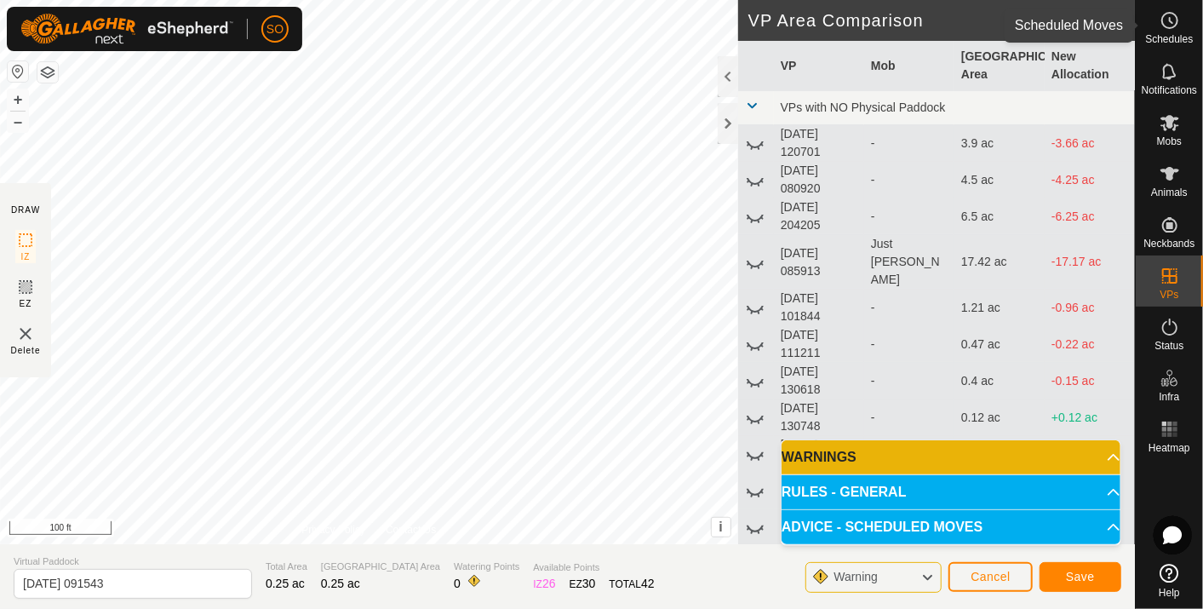
click at [1168, 20] on icon at bounding box center [1169, 20] width 20 height 20
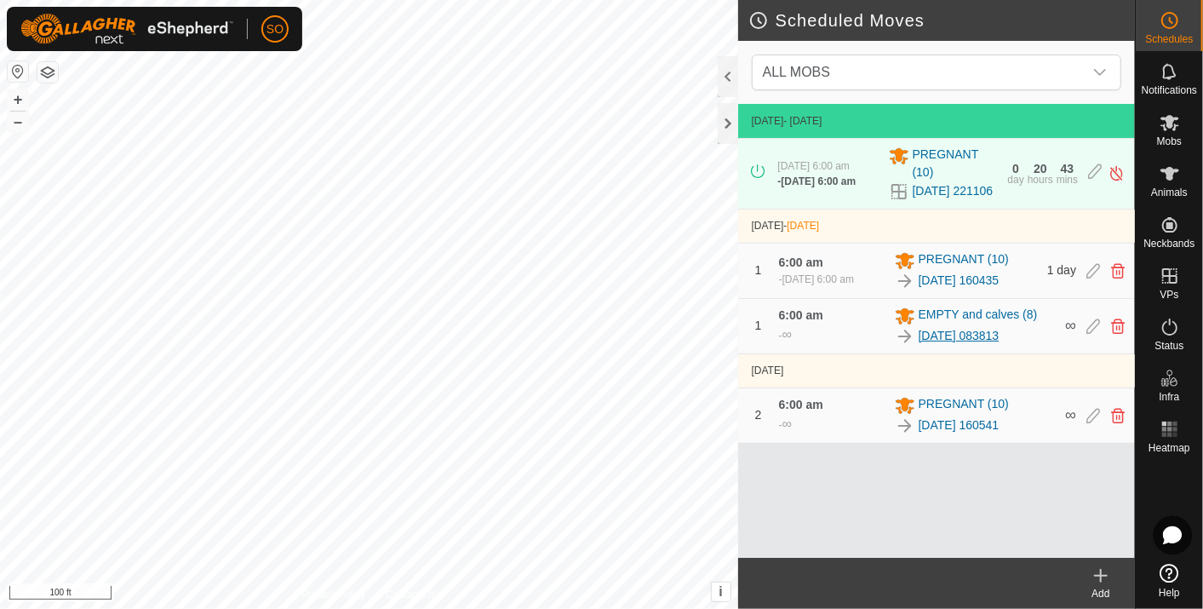
click at [955, 335] on link "[DATE] 083813" at bounding box center [958, 336] width 81 height 18
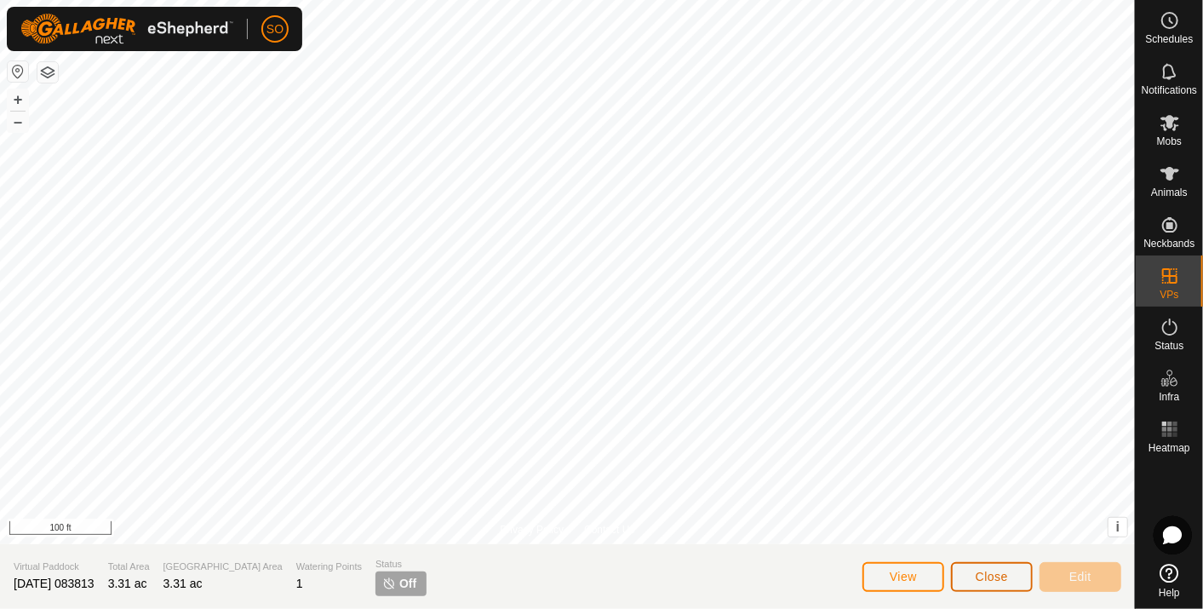
click at [989, 576] on span "Close" at bounding box center [991, 576] width 32 height 14
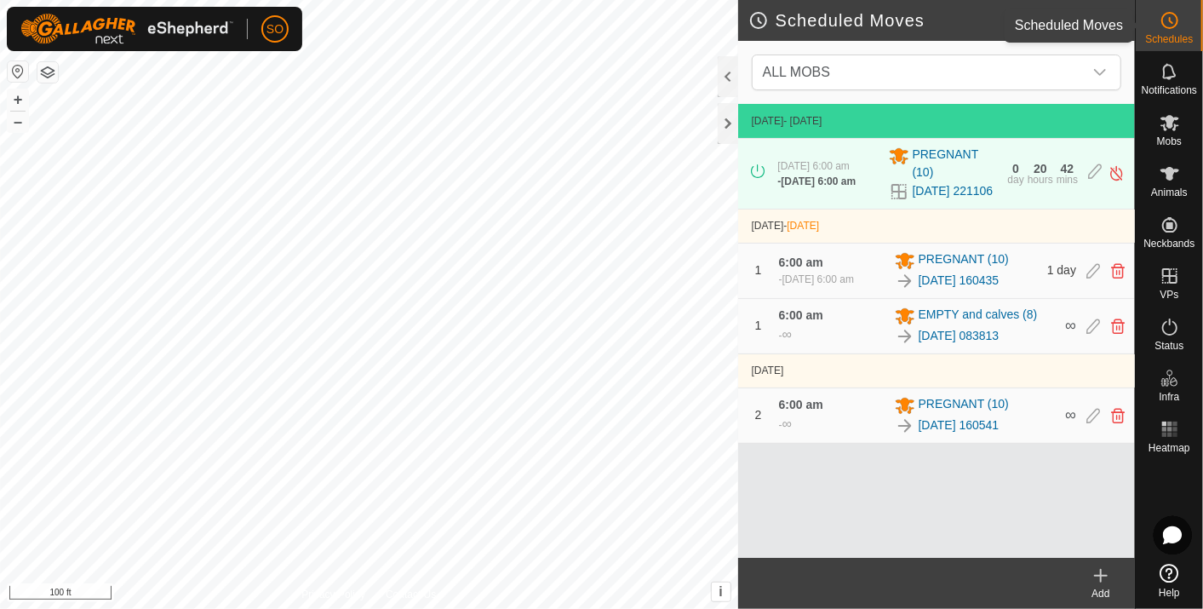
click at [1170, 19] on icon at bounding box center [1169, 20] width 20 height 20
